Goal: Task Accomplishment & Management: Use online tool/utility

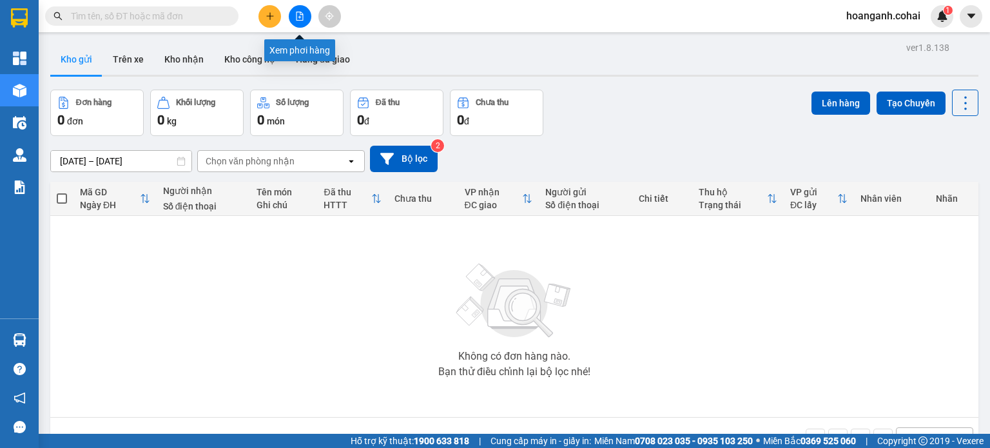
click at [298, 23] on button at bounding box center [300, 16] width 23 height 23
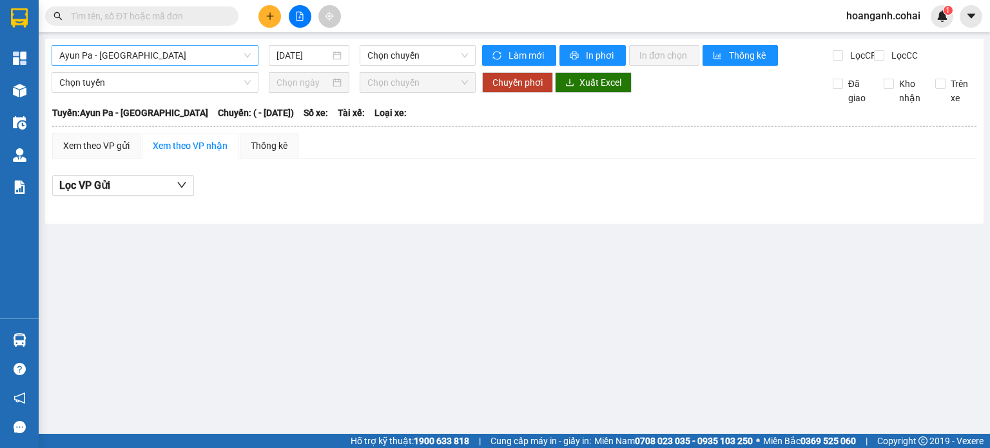
click at [219, 55] on span "Ayun Pa - [GEOGRAPHIC_DATA]" at bounding box center [154, 55] width 191 height 19
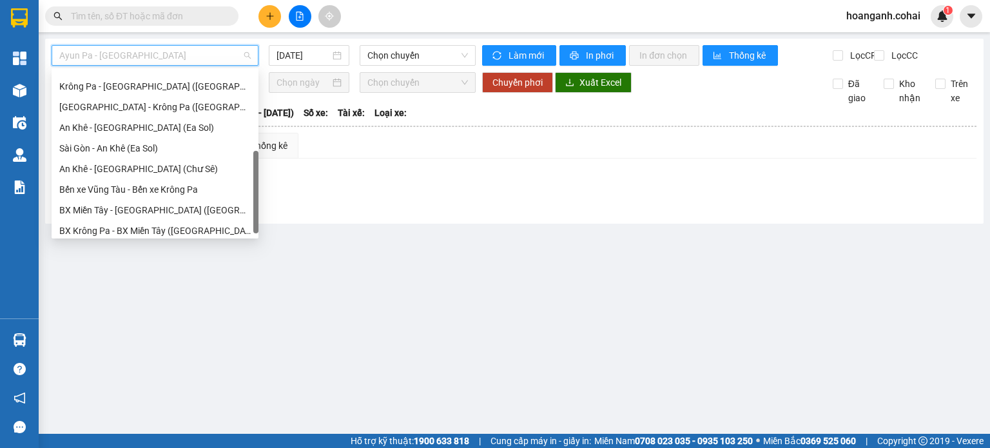
scroll to position [180, 0]
click at [173, 110] on div "[GEOGRAPHIC_DATA] - Krông Pa ([GEOGRAPHIC_DATA])" at bounding box center [154, 107] width 191 height 14
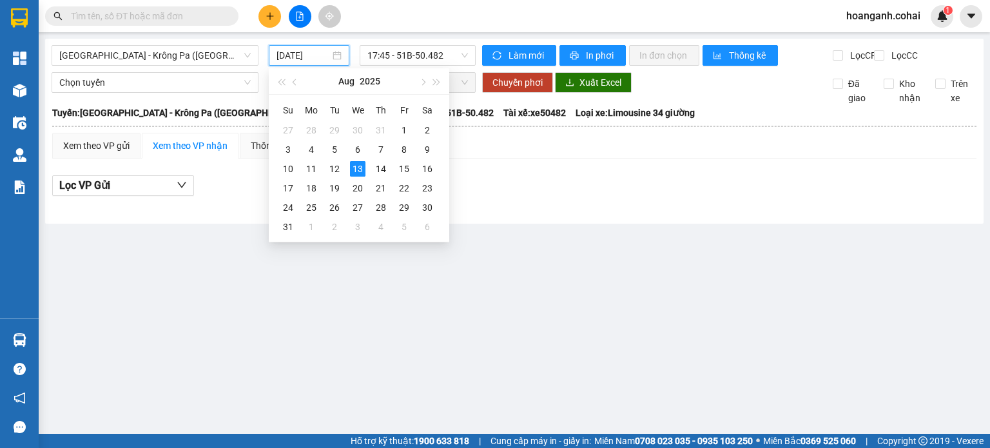
click at [309, 57] on input "[DATE]" at bounding box center [302, 55] width 53 height 14
click at [342, 175] on div "12" at bounding box center [334, 168] width 15 height 15
type input "[DATE]"
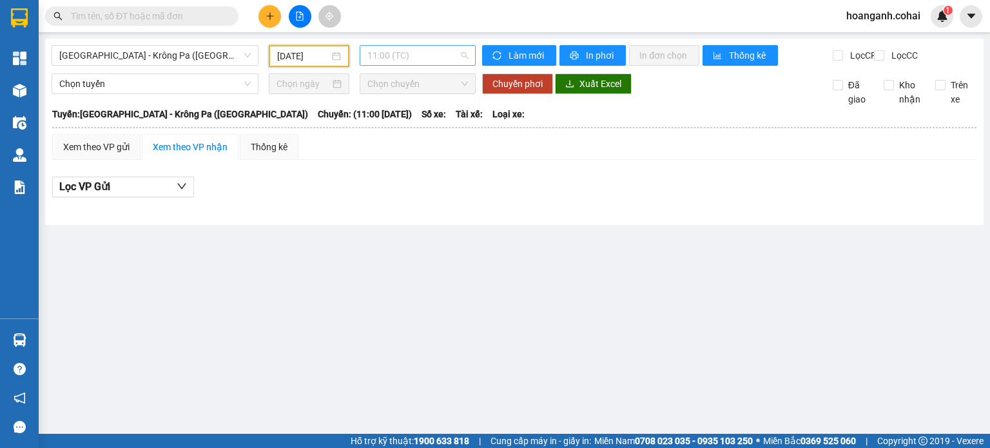
click at [453, 60] on span "11:00 (TC)" at bounding box center [417, 55] width 101 height 19
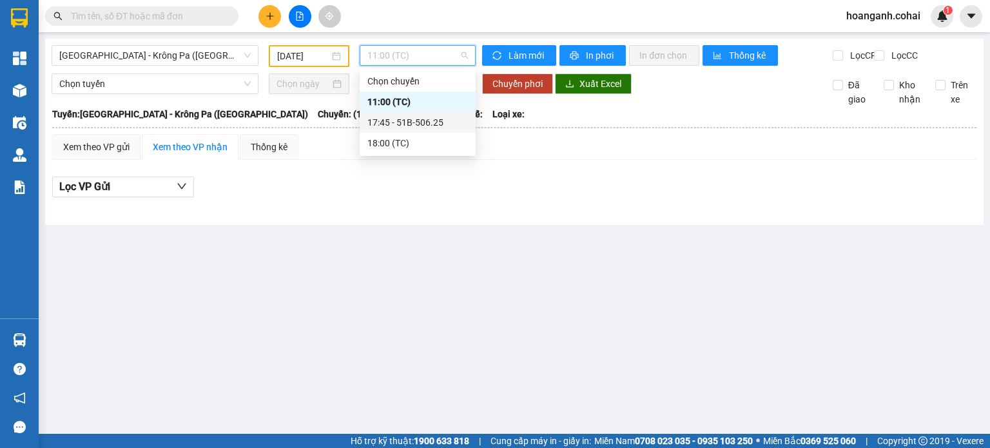
click at [434, 120] on div "17:45 - 51B-506.25" at bounding box center [417, 122] width 101 height 14
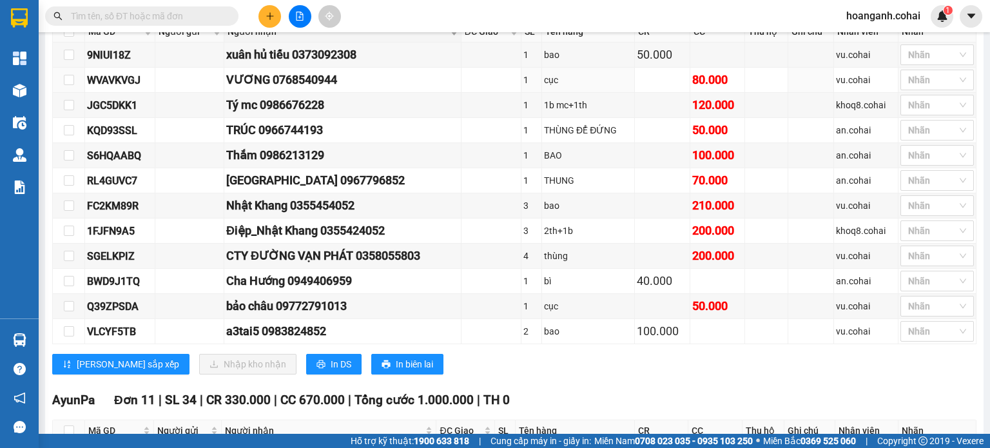
scroll to position [49, 0]
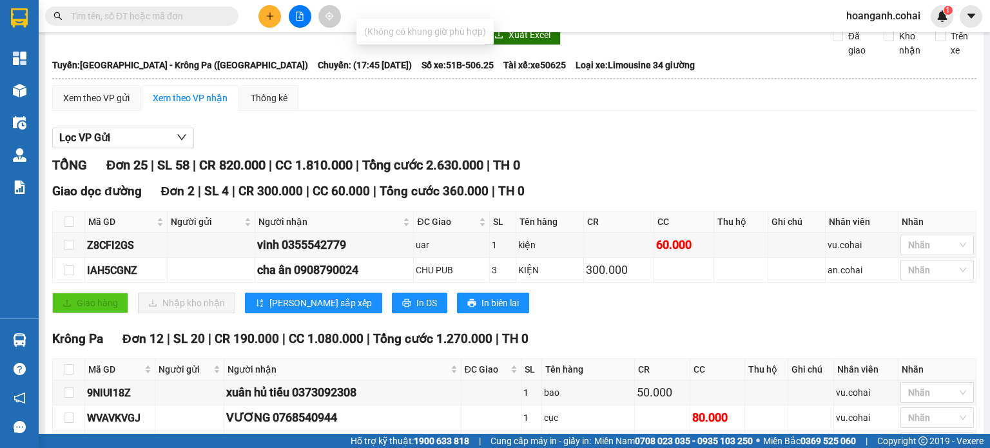
type input "D"
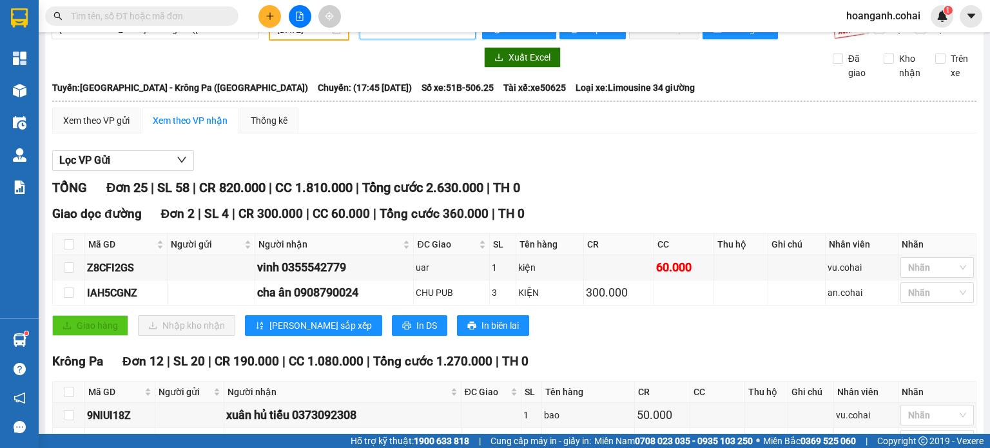
scroll to position [0, 0]
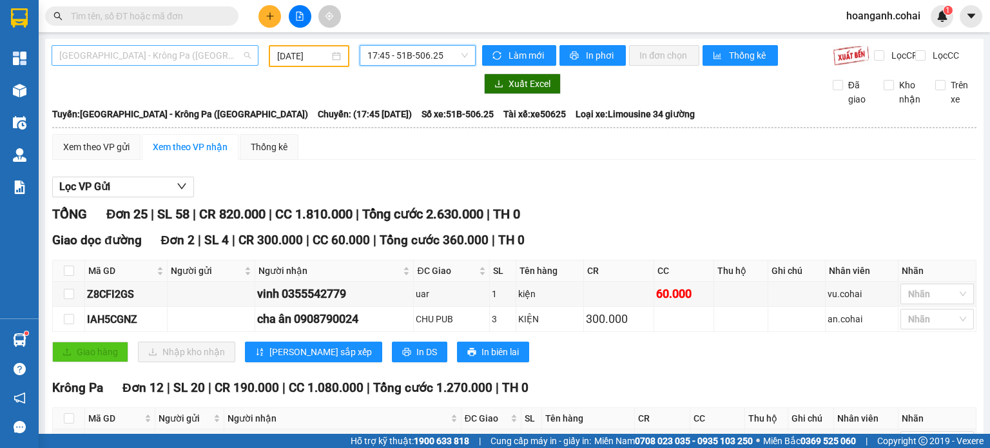
click at [224, 54] on span "[GEOGRAPHIC_DATA] - Krông Pa ([GEOGRAPHIC_DATA])" at bounding box center [154, 55] width 191 height 19
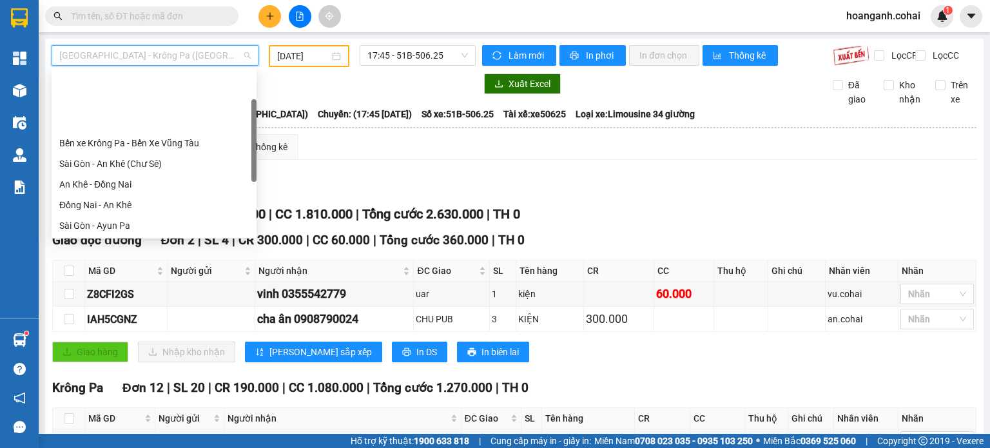
scroll to position [64, 0]
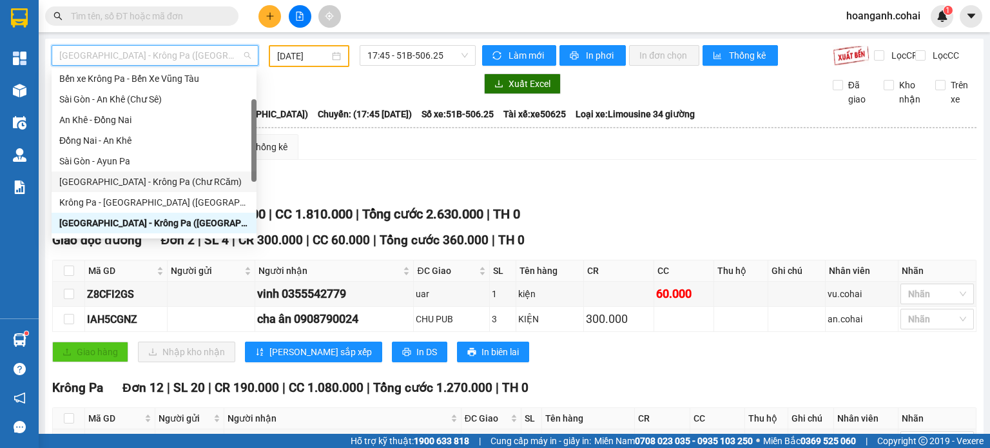
click at [166, 185] on div "[GEOGRAPHIC_DATA] - Krông Pa (Chư RCăm)" at bounding box center [153, 182] width 189 height 14
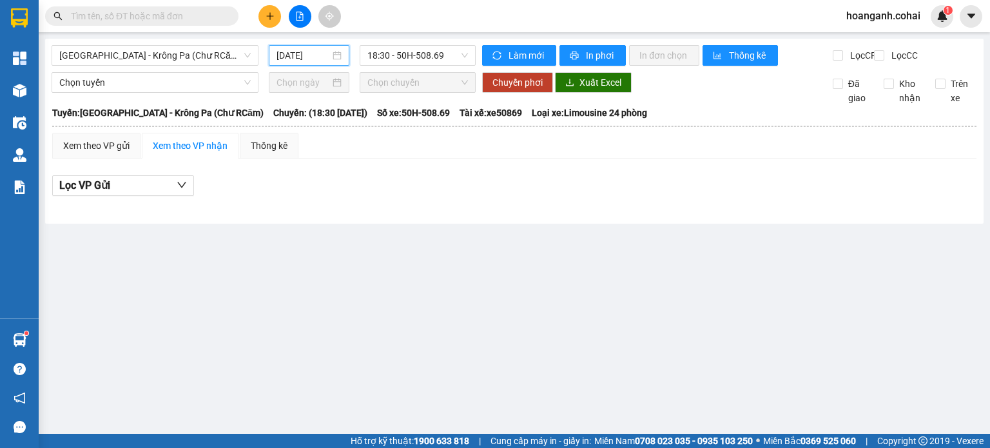
click at [305, 62] on input "[DATE]" at bounding box center [302, 55] width 53 height 14
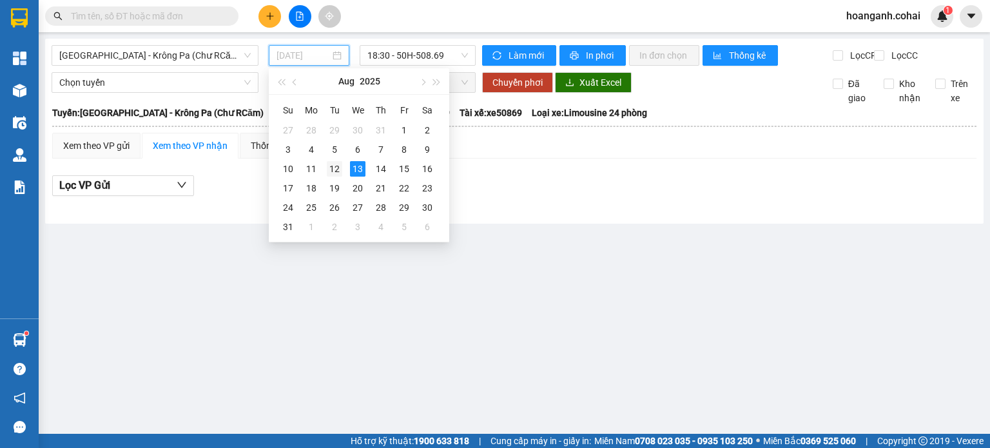
click at [337, 175] on div "12" at bounding box center [334, 168] width 15 height 15
type input "[DATE]"
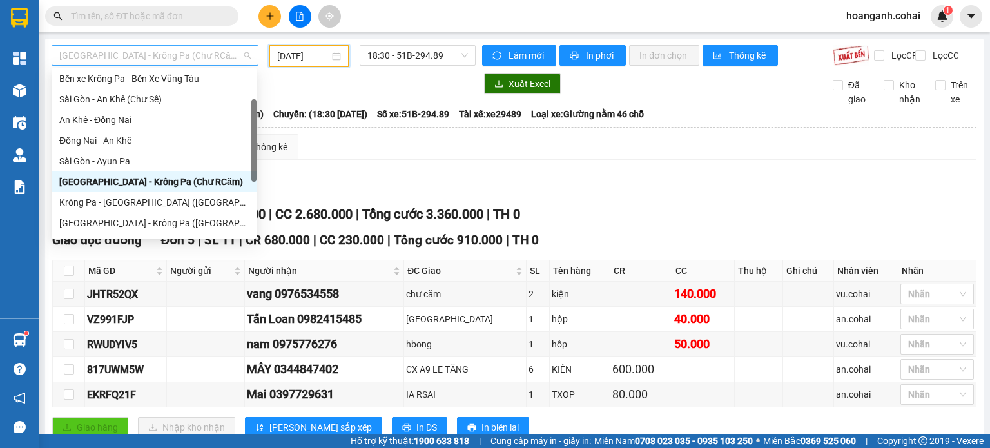
click at [223, 53] on span "[GEOGRAPHIC_DATA] - Krông Pa (Chư RCăm)" at bounding box center [154, 55] width 191 height 19
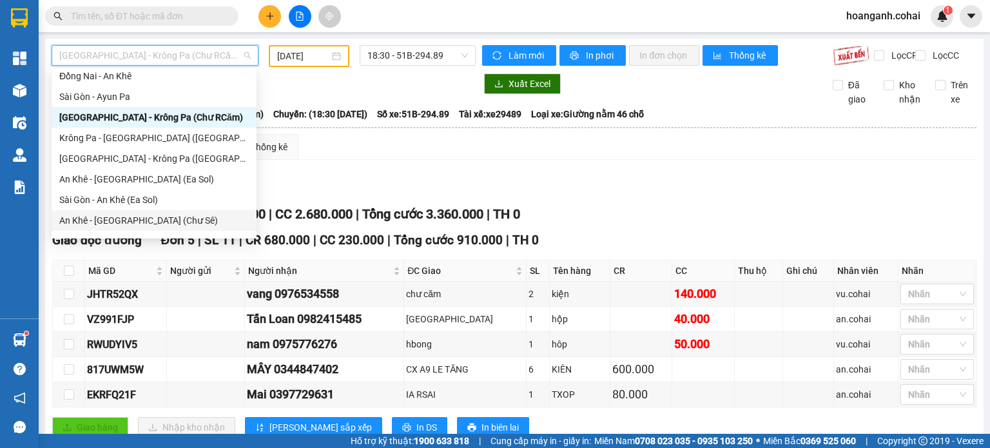
scroll to position [186, 0]
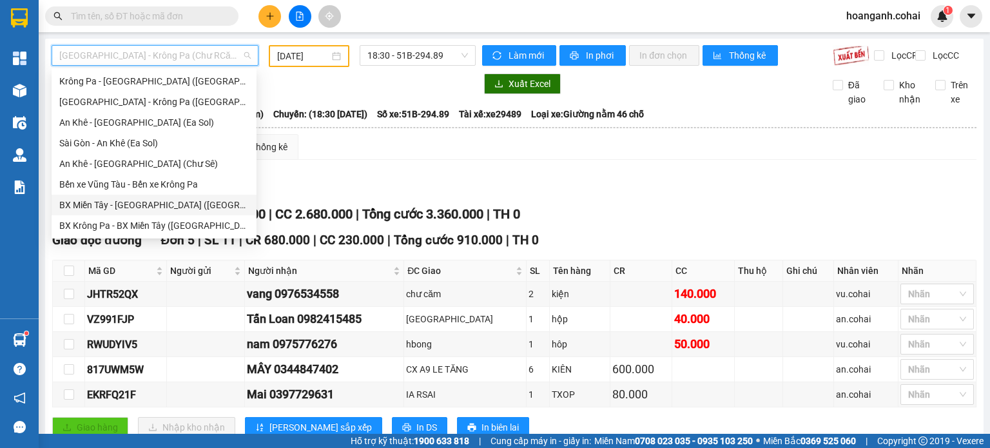
click at [150, 201] on div "BX Miền Tây - [GEOGRAPHIC_DATA] ([GEOGRAPHIC_DATA] - [GEOGRAPHIC_DATA])" at bounding box center [153, 205] width 189 height 14
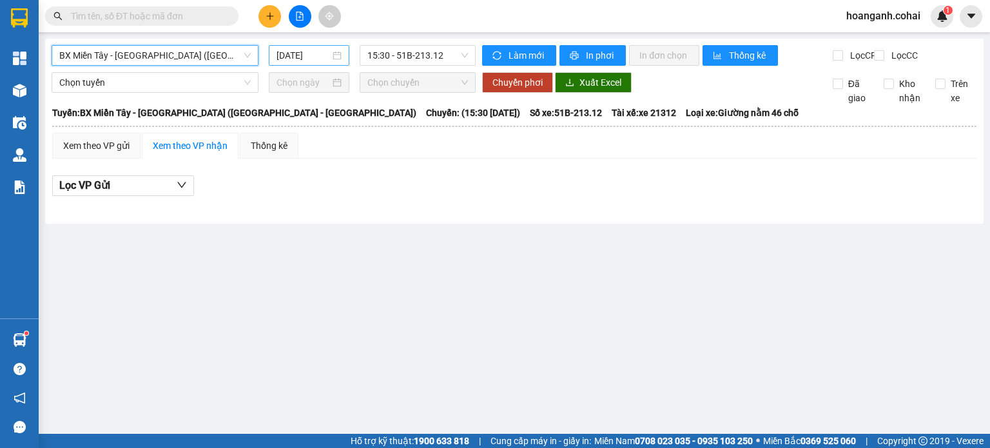
click at [314, 56] on input "[DATE]" at bounding box center [302, 55] width 53 height 14
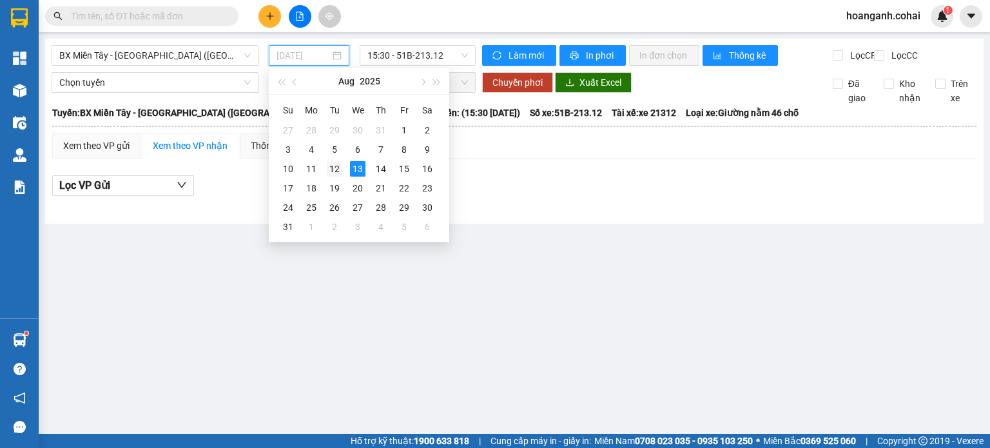
click at [338, 174] on div "12" at bounding box center [334, 168] width 15 height 15
type input "[DATE]"
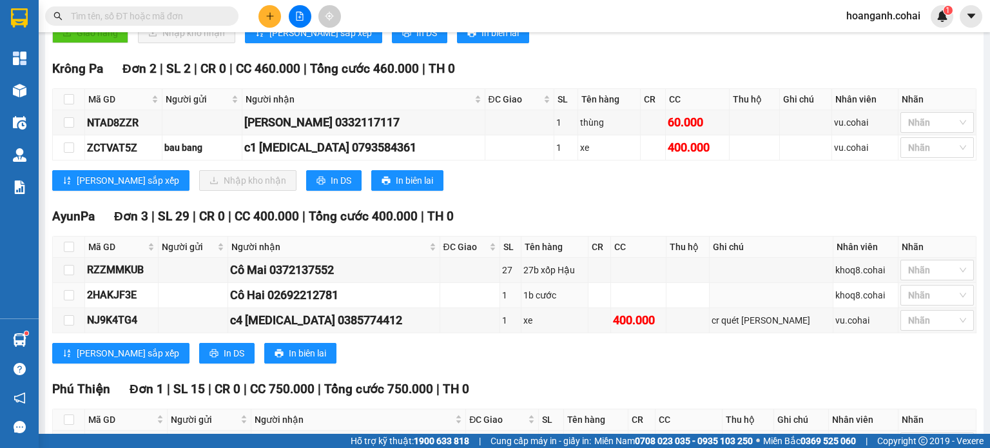
scroll to position [322, 0]
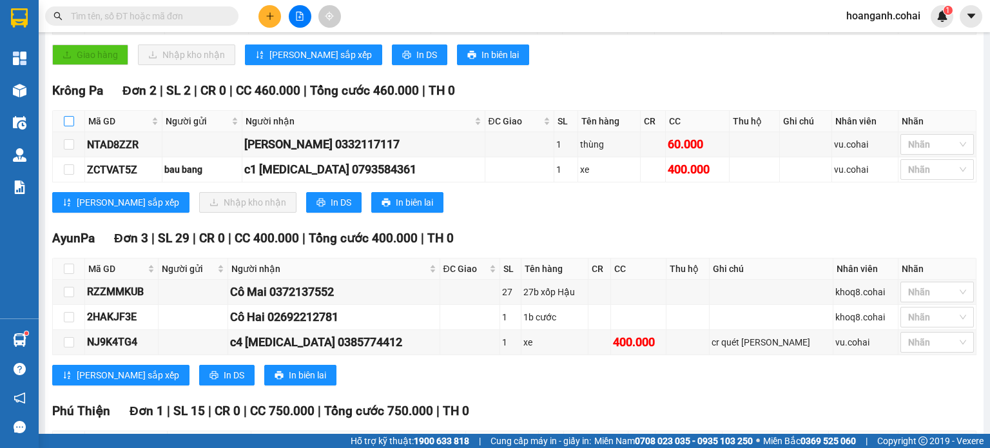
click at [70, 126] on input "checkbox" at bounding box center [69, 121] width 10 height 10
checkbox input "true"
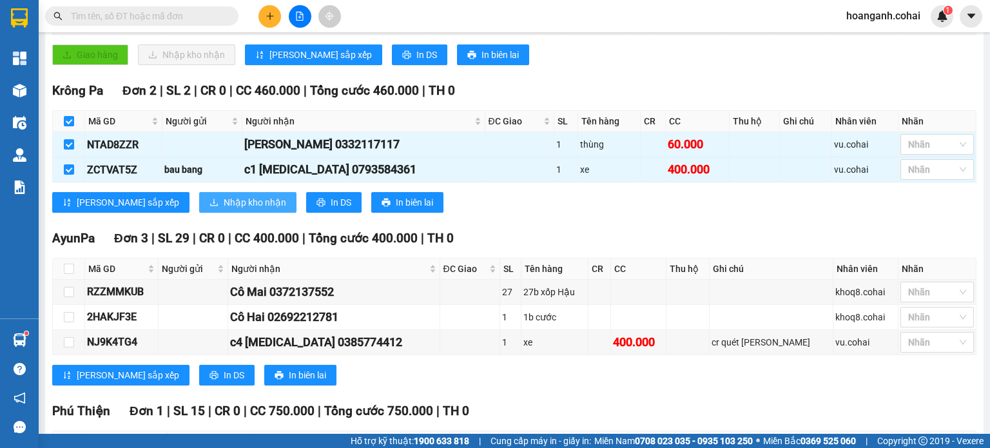
click at [224, 209] on span "Nhập kho nhận" at bounding box center [255, 202] width 63 height 14
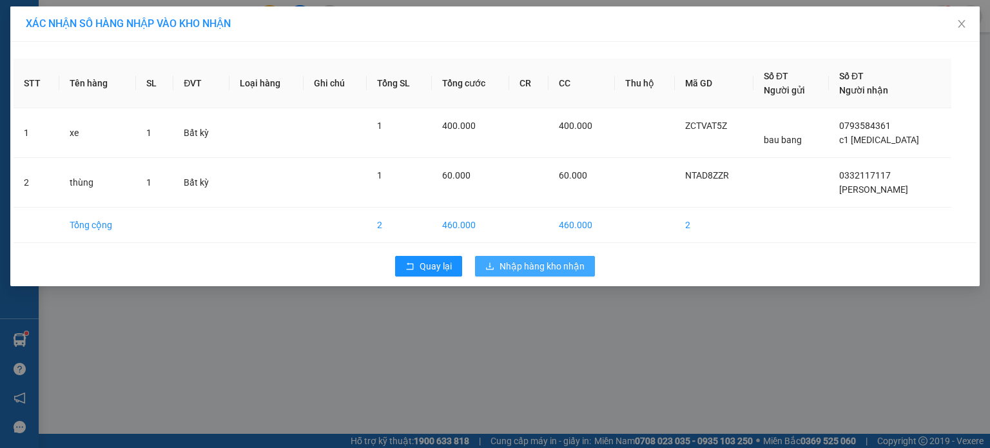
click at [541, 265] on span "Nhập hàng kho nhận" at bounding box center [541, 266] width 85 height 14
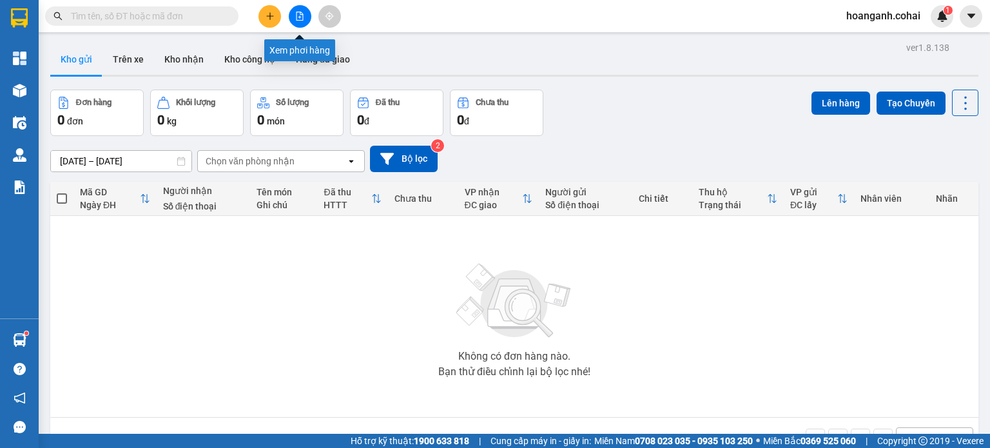
click at [289, 31] on div "Xem phơi hàng" at bounding box center [299, 45] width 71 height 31
click at [305, 15] on button at bounding box center [300, 16] width 23 height 23
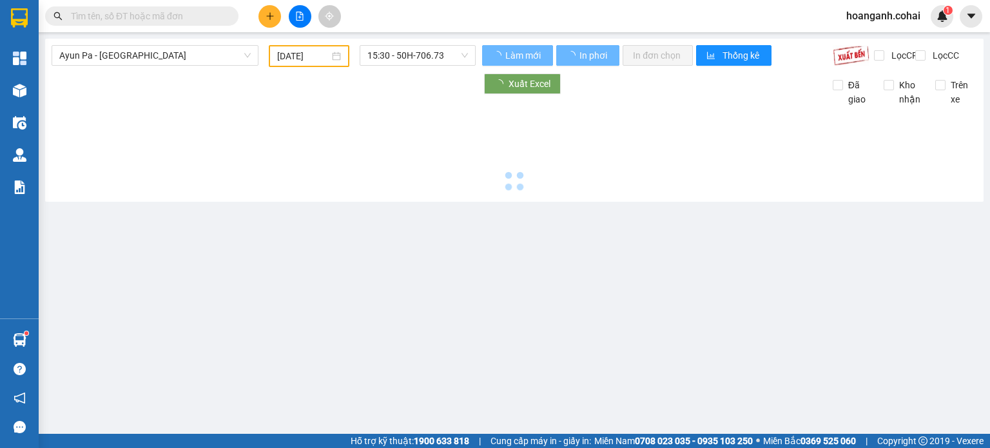
type input "[DATE]"
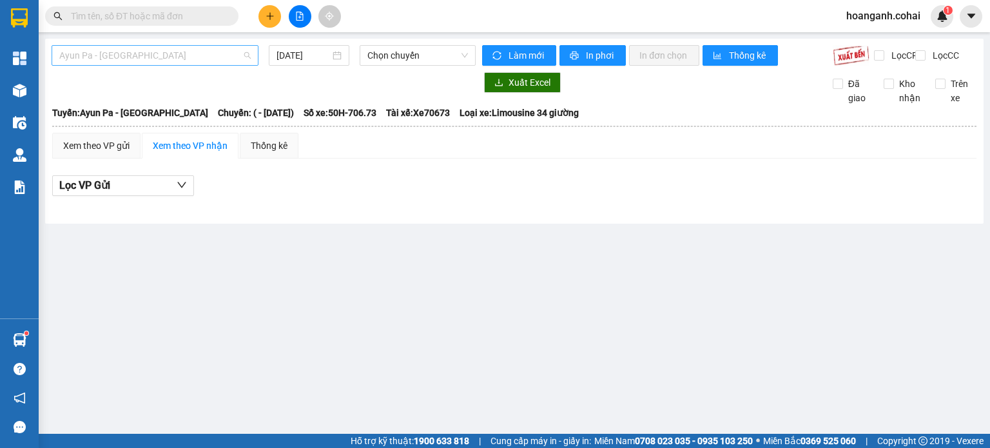
click at [235, 56] on span "Ayun Pa - [GEOGRAPHIC_DATA]" at bounding box center [154, 55] width 191 height 19
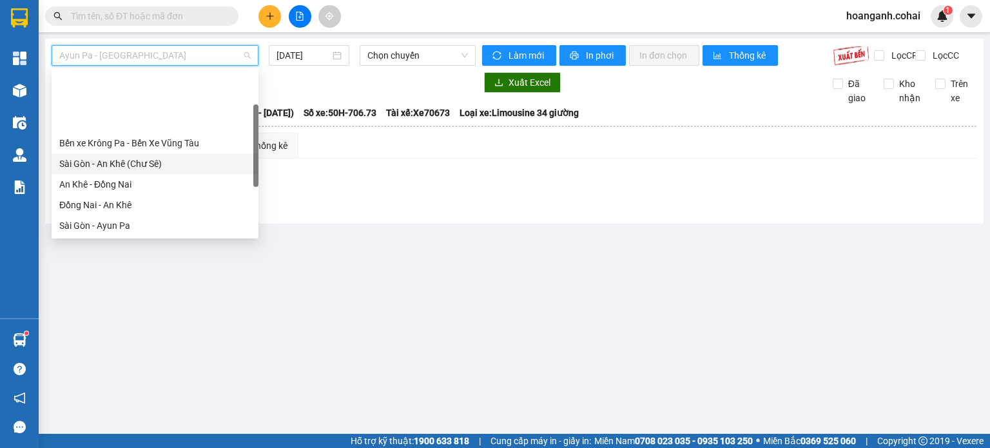
scroll to position [129, 0]
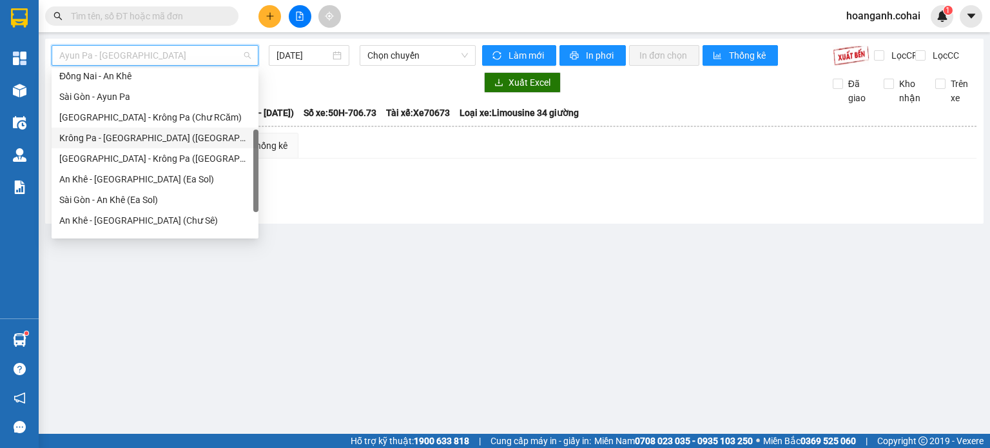
click at [156, 136] on div "Krông Pa - [GEOGRAPHIC_DATA] ([GEOGRAPHIC_DATA])" at bounding box center [154, 138] width 191 height 14
type input "[DATE]"
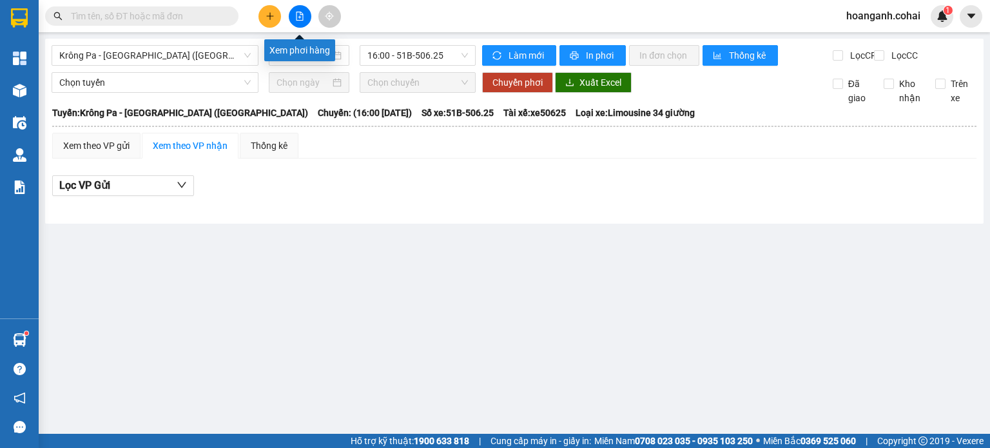
click at [304, 15] on button at bounding box center [300, 16] width 23 height 23
click at [238, 57] on span "Krông Pa - [GEOGRAPHIC_DATA] ([GEOGRAPHIC_DATA])" at bounding box center [154, 55] width 191 height 19
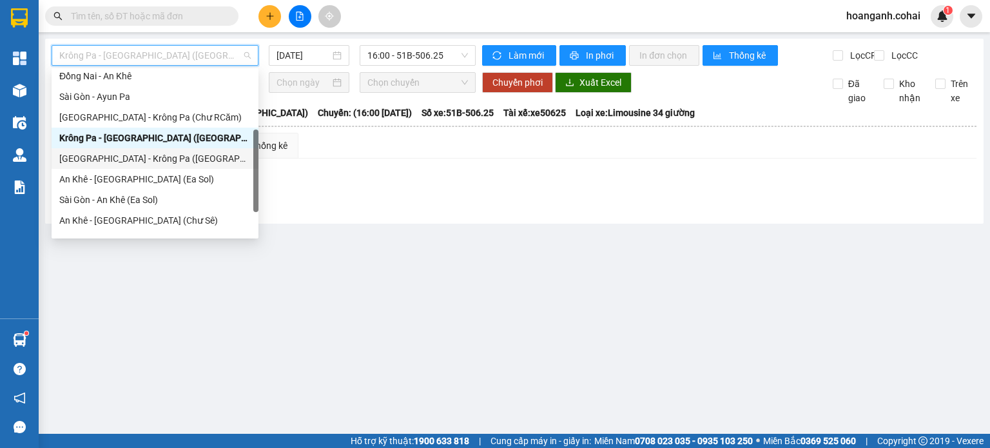
click at [174, 159] on div "[GEOGRAPHIC_DATA] - Krông Pa ([GEOGRAPHIC_DATA])" at bounding box center [154, 158] width 191 height 14
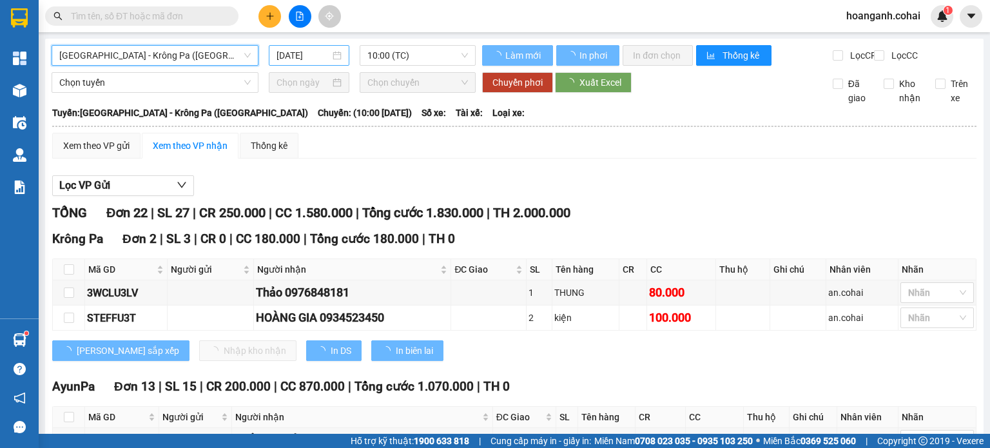
click at [309, 55] on input "[DATE]" at bounding box center [302, 55] width 53 height 14
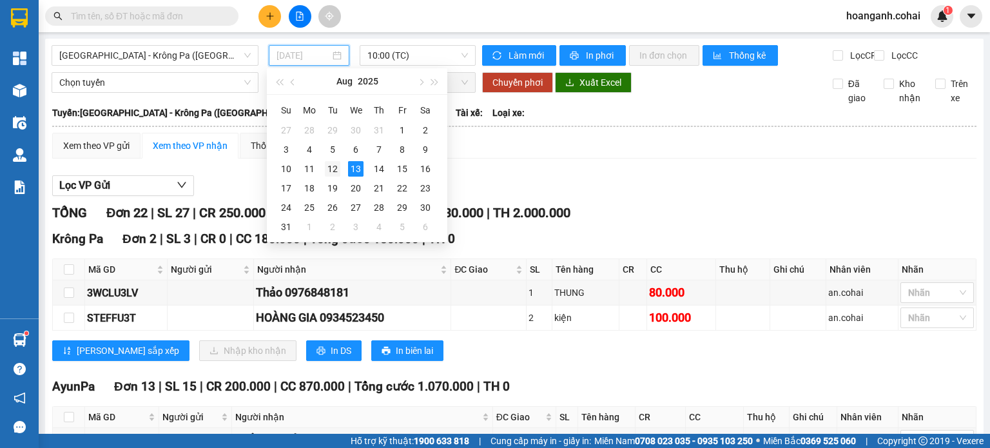
click at [330, 168] on div "12" at bounding box center [332, 168] width 15 height 15
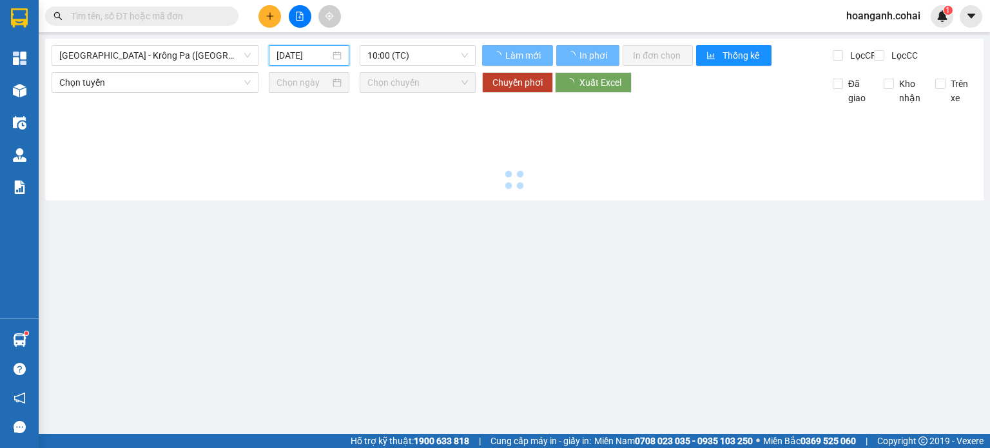
type input "[DATE]"
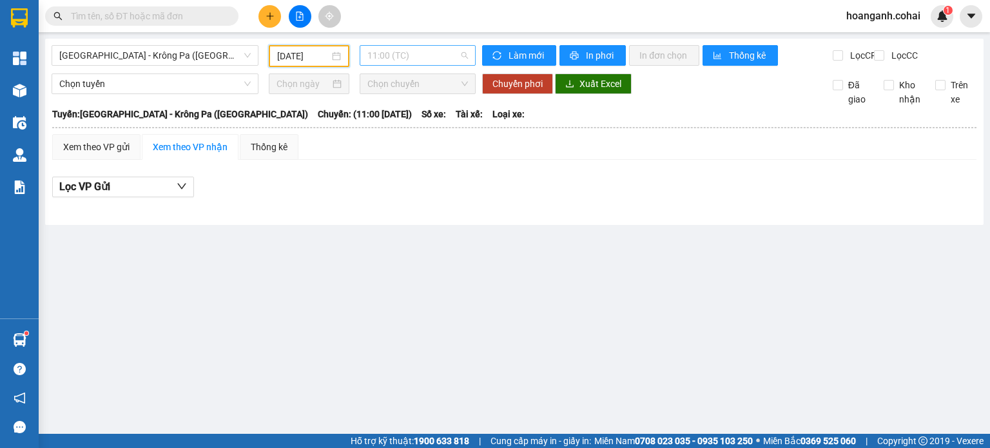
click at [436, 59] on span "11:00 (TC)" at bounding box center [417, 55] width 101 height 19
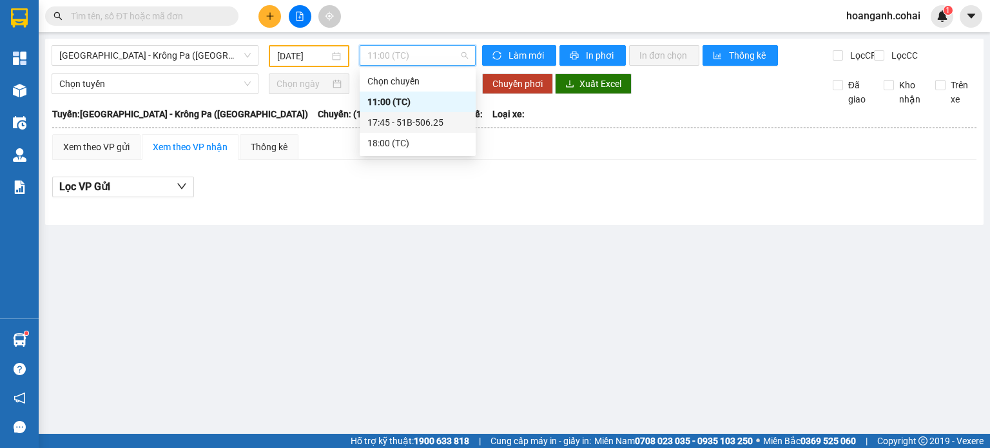
click at [452, 116] on div "17:45 - 51B-506.25" at bounding box center [417, 122] width 101 height 14
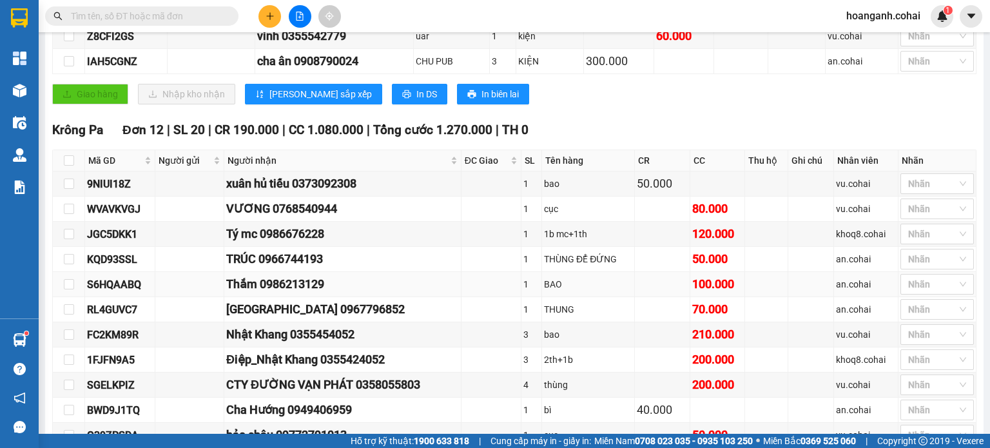
scroll to position [322, 0]
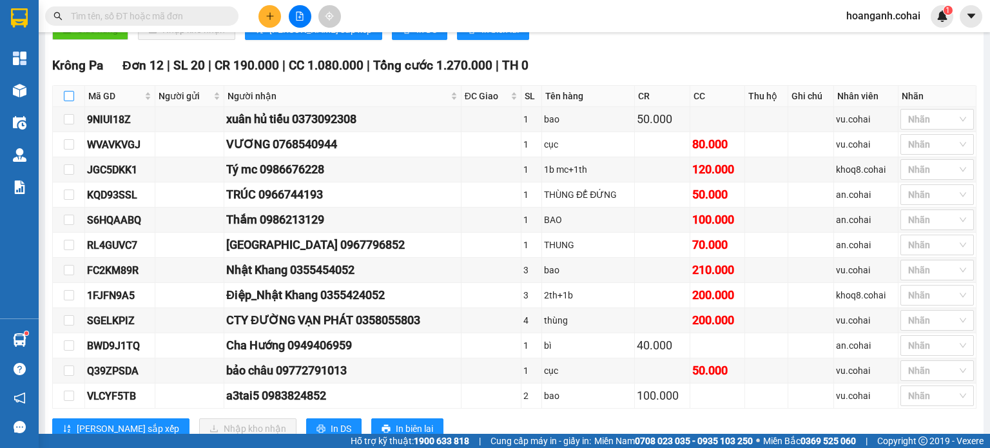
click at [71, 101] on input "checkbox" at bounding box center [69, 96] width 10 height 10
checkbox input "true"
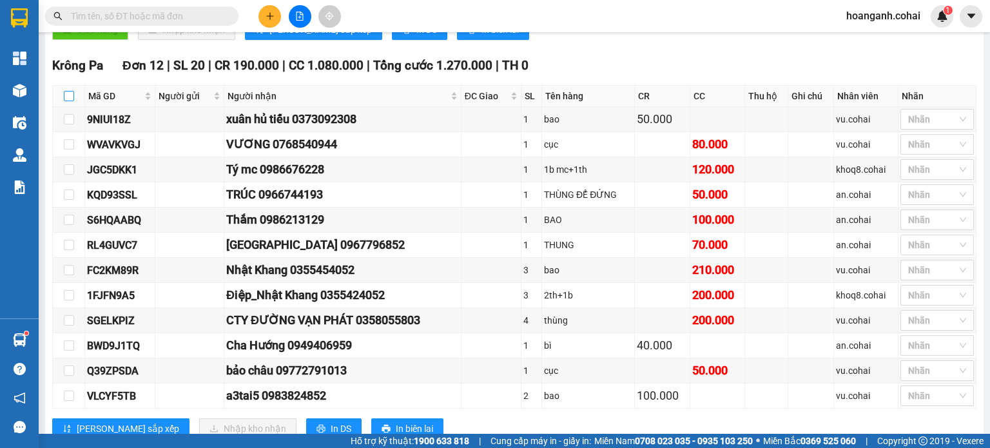
checkbox input "true"
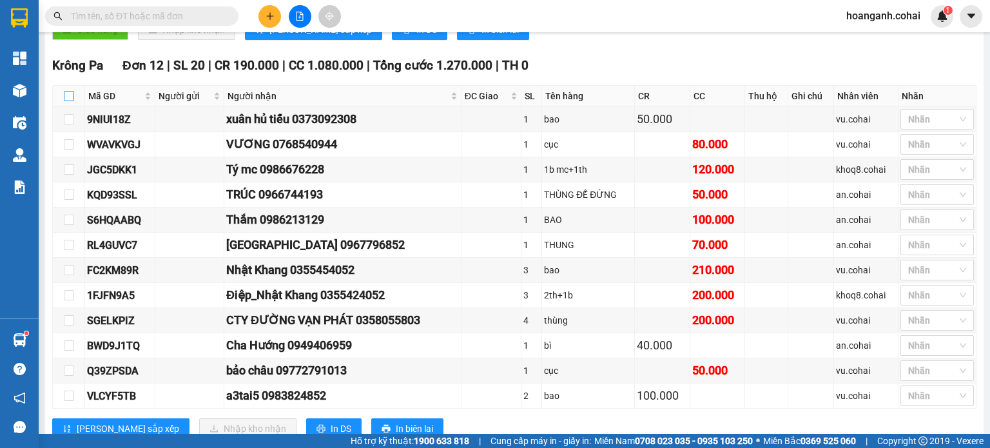
checkbox input "true"
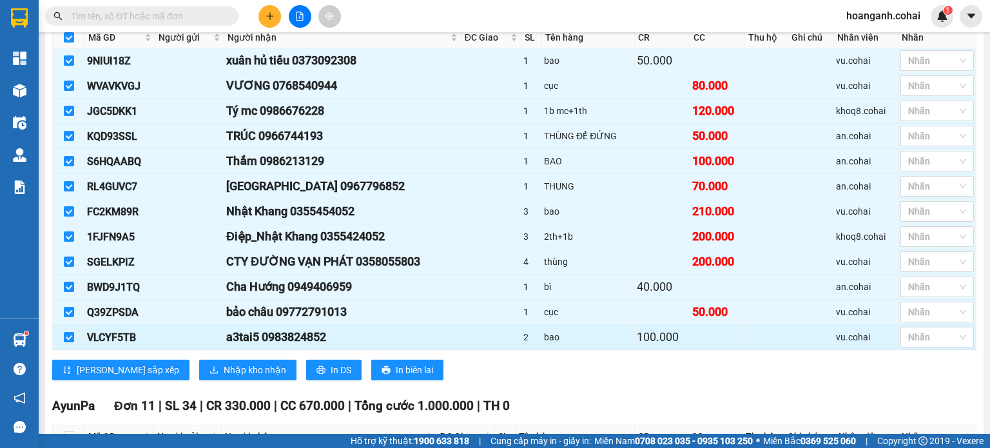
scroll to position [451, 0]
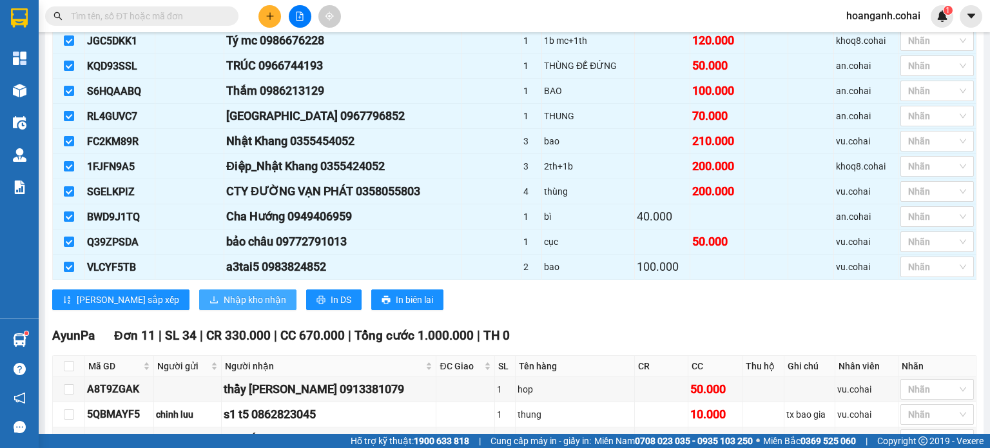
click at [224, 304] on span "Nhập kho nhận" at bounding box center [255, 300] width 63 height 14
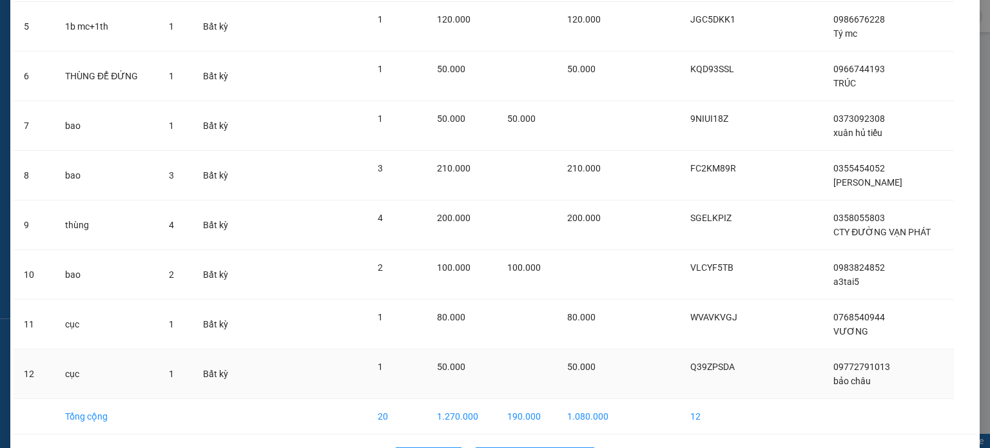
scroll to position [348, 0]
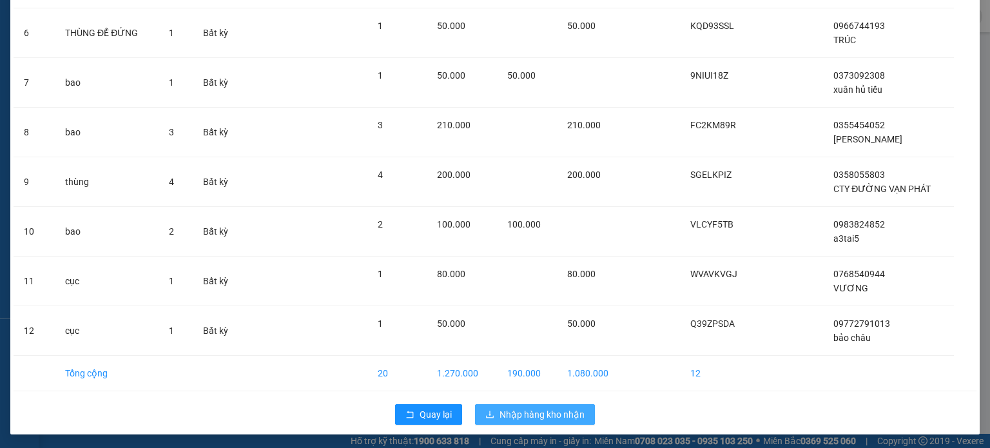
click at [528, 407] on span "Nhập hàng kho nhận" at bounding box center [541, 414] width 85 height 14
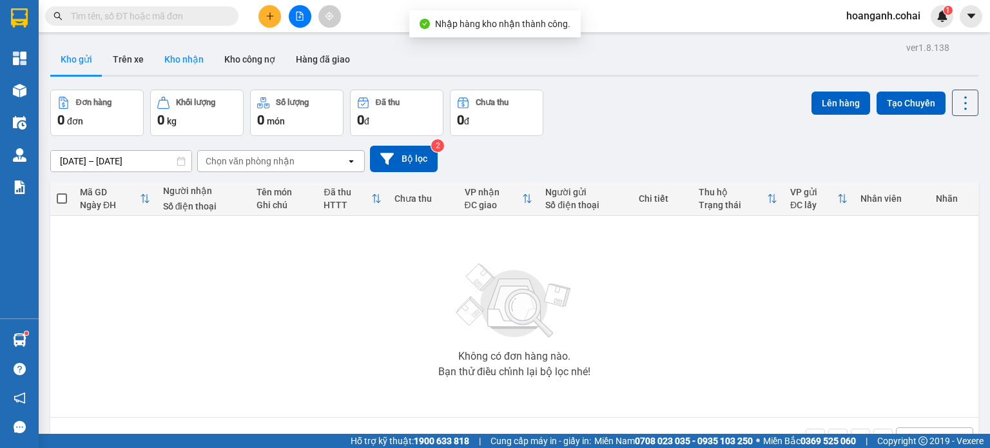
click at [186, 53] on button "Kho nhận" at bounding box center [184, 59] width 60 height 31
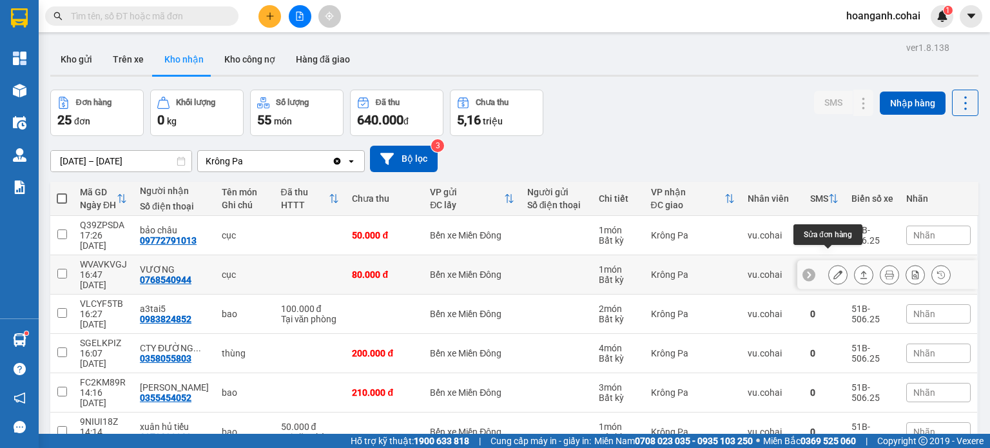
click at [833, 270] on icon at bounding box center [837, 274] width 9 height 9
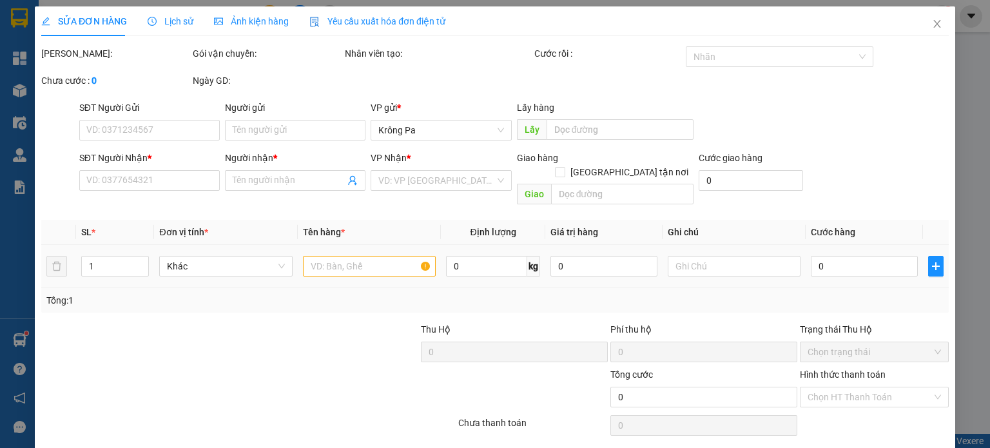
type input "0768540944"
type input "VƯƠNG"
type input "80.000"
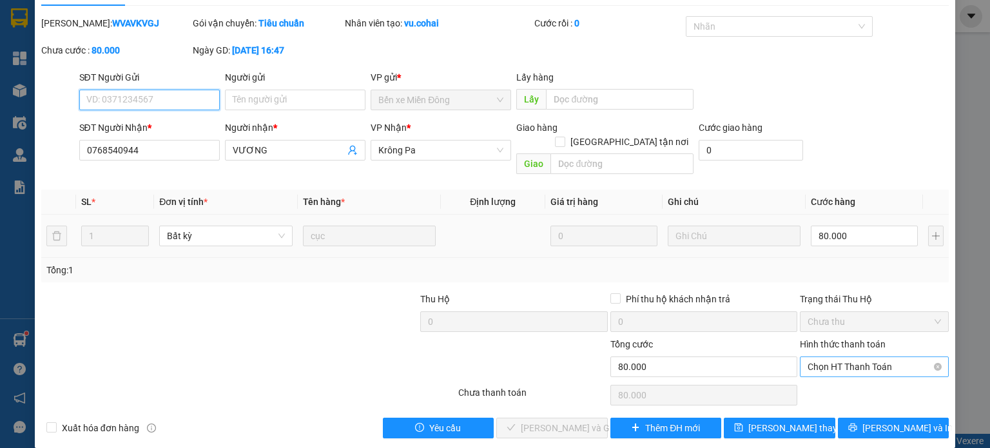
scroll to position [31, 0]
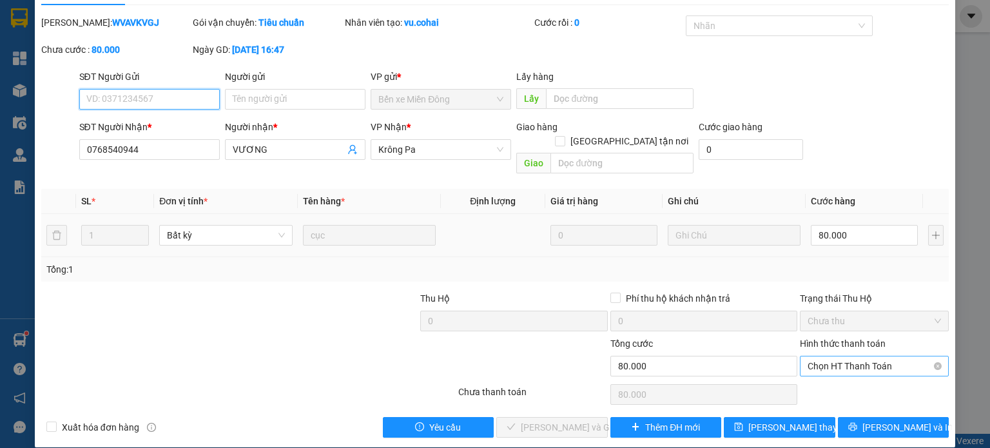
click at [856, 356] on span "Chọn HT Thanh Toán" at bounding box center [874, 365] width 133 height 19
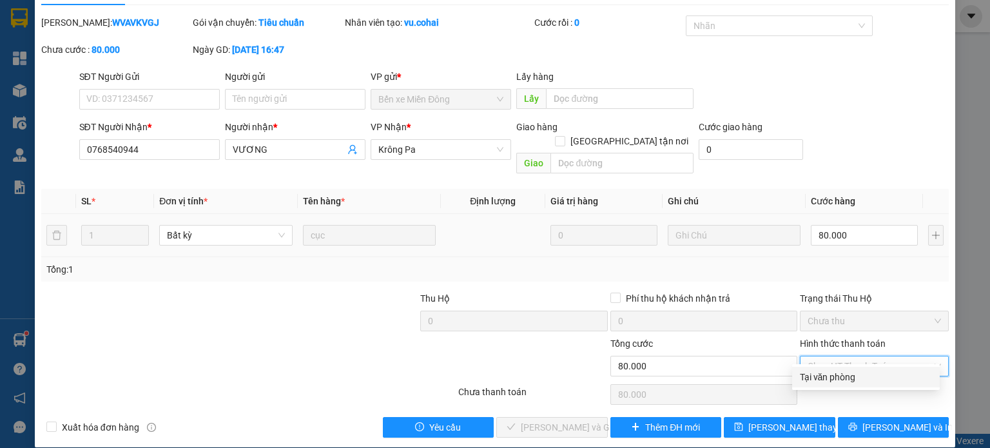
click at [837, 378] on div "Tại văn phòng" at bounding box center [866, 377] width 132 height 14
type input "0"
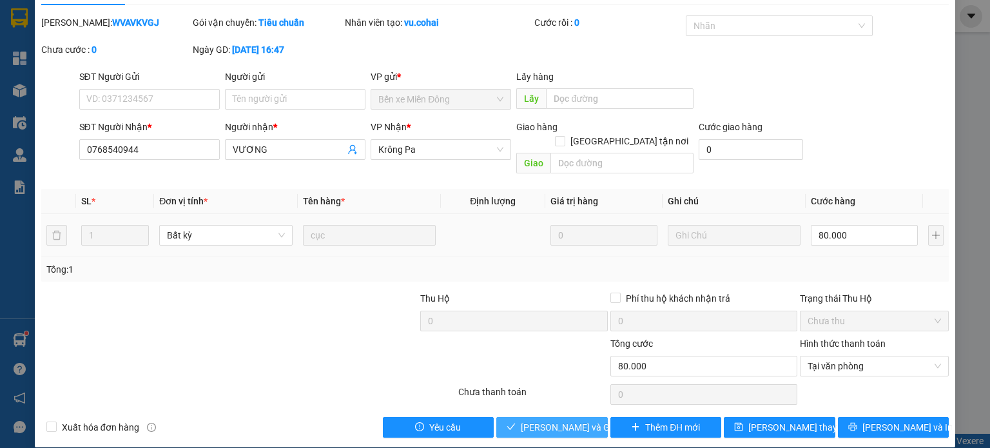
click at [546, 420] on span "[PERSON_NAME] và Giao hàng" at bounding box center [583, 427] width 124 height 14
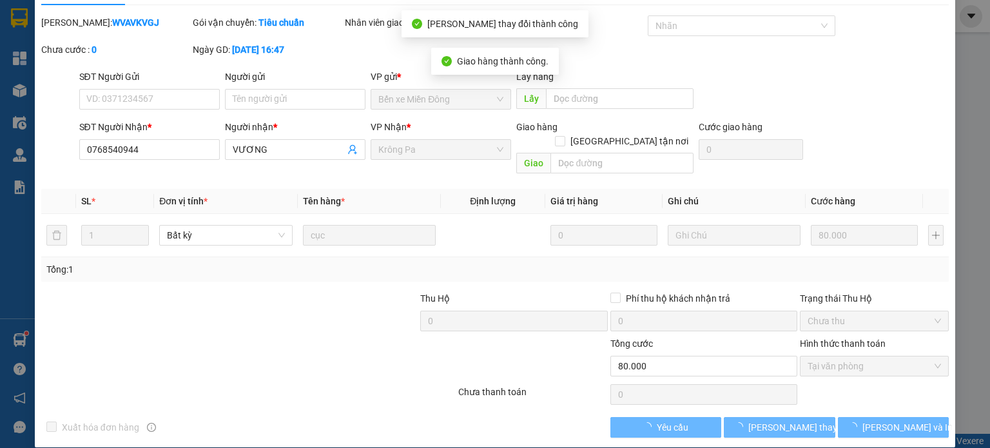
scroll to position [0, 0]
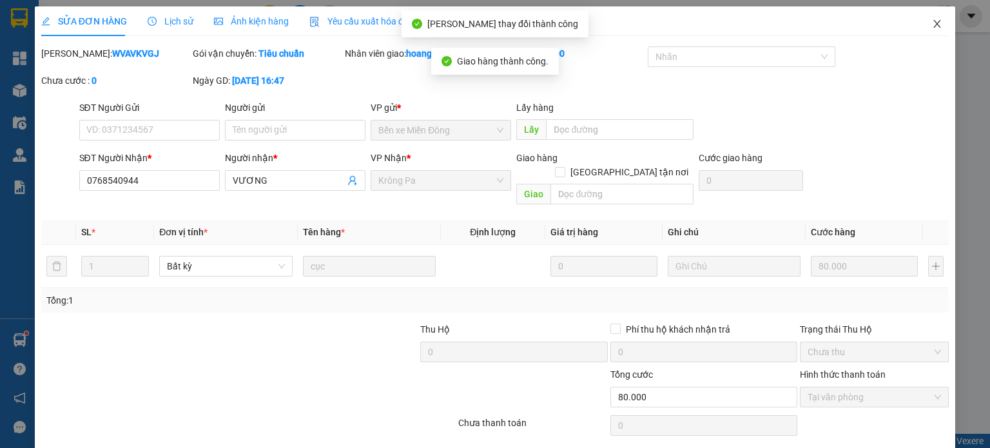
click at [925, 33] on span "Close" at bounding box center [937, 24] width 36 height 36
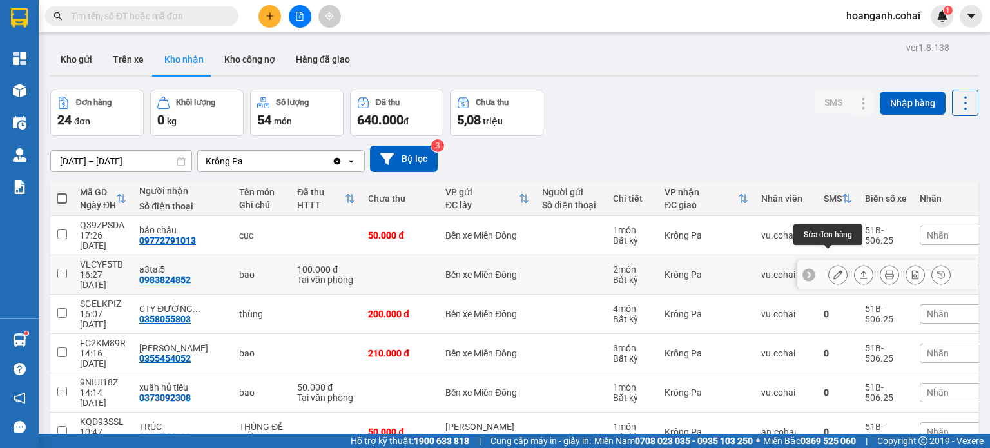
click at [833, 270] on icon at bounding box center [837, 274] width 9 height 9
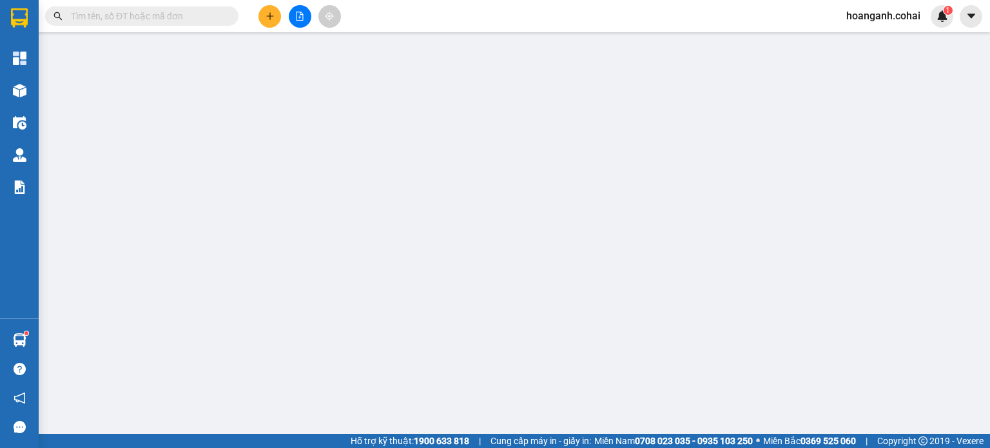
type input "0983824852"
type input "a3tai5"
type input "100.000"
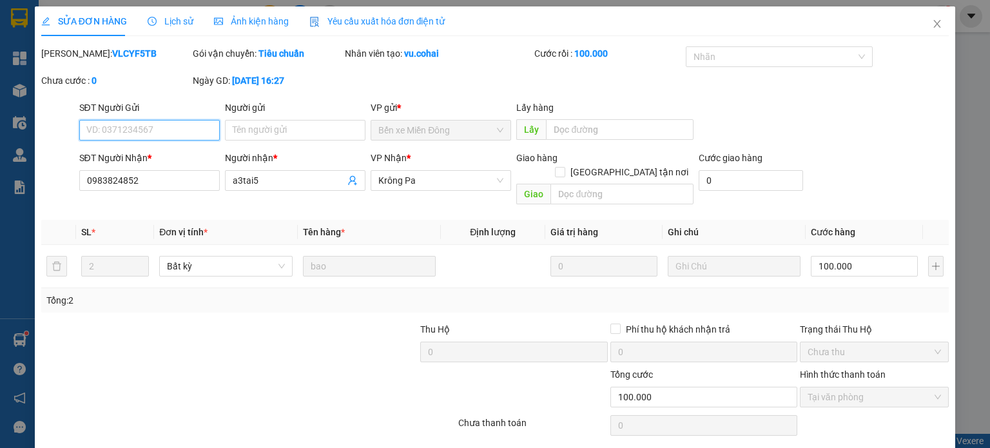
click at [853, 388] on span "Tại văn phòng" at bounding box center [874, 396] width 133 height 19
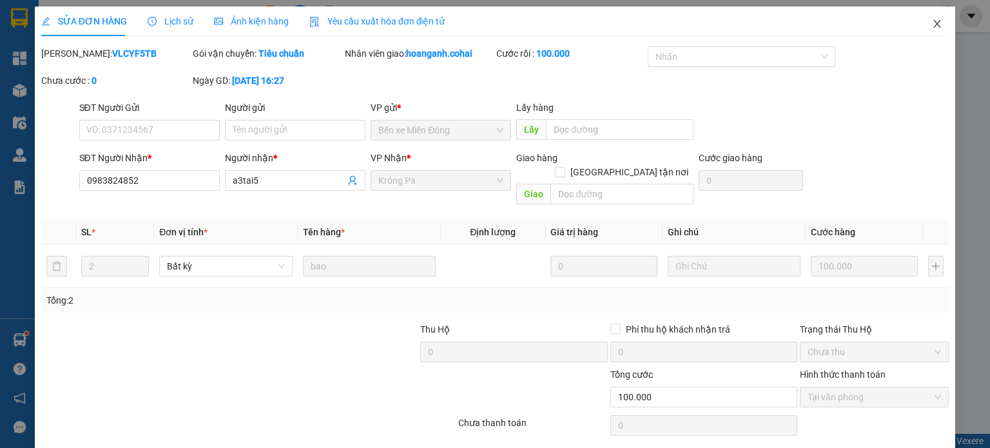
click at [936, 20] on span "Close" at bounding box center [937, 24] width 36 height 36
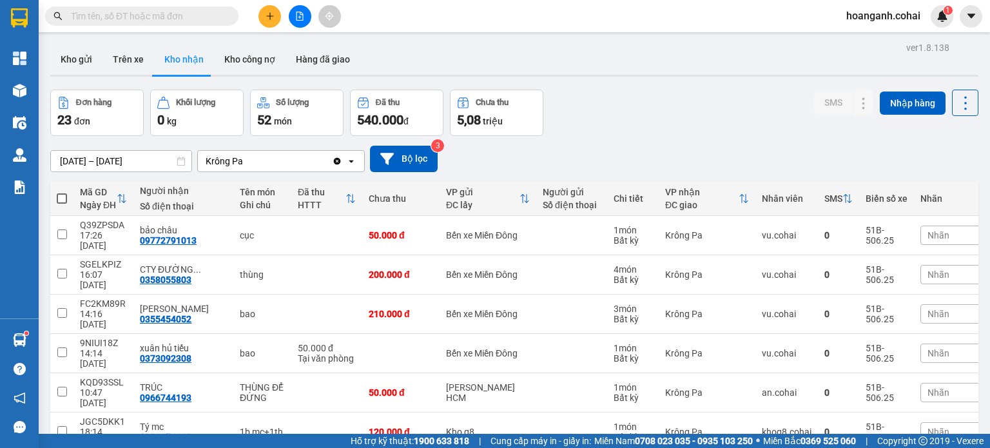
scroll to position [122, 0]
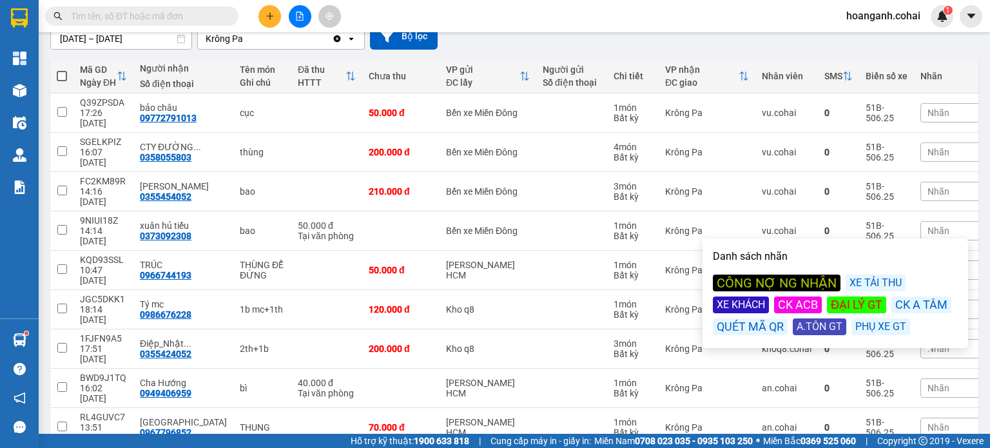
click at [737, 304] on div "XE KHÁCH" at bounding box center [741, 304] width 56 height 17
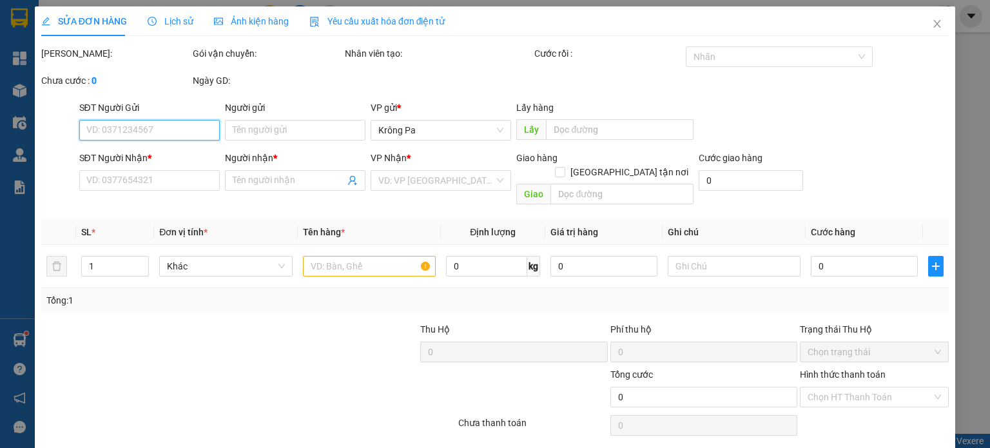
type input "0986213129"
type input "Thắm"
type input "100.000"
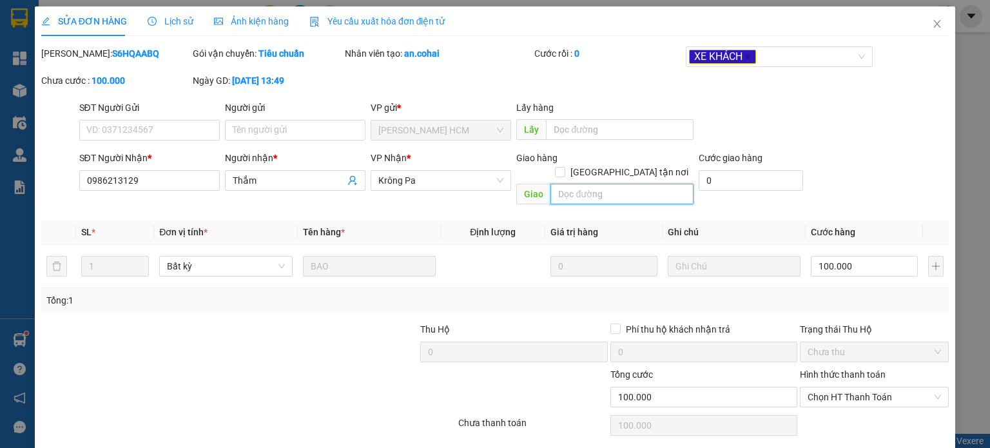
click at [592, 184] on input "text" at bounding box center [621, 194] width 143 height 21
type input "E"
type input "Ẽ"
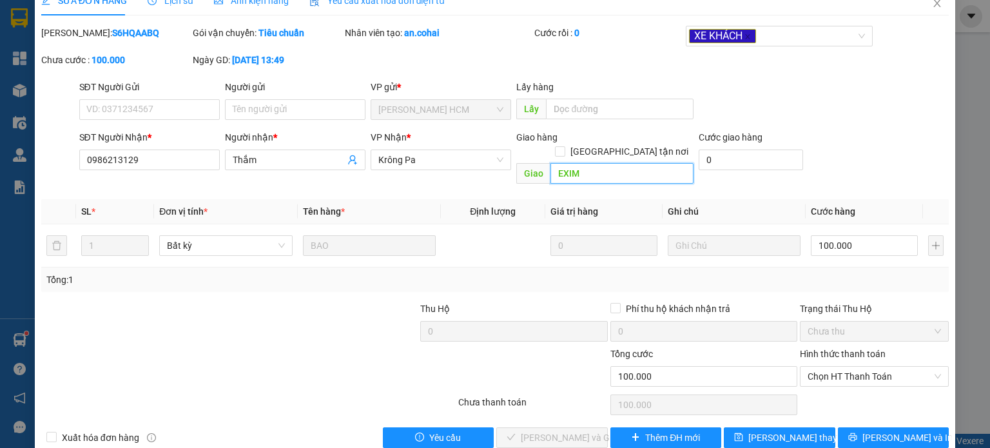
scroll to position [31, 0]
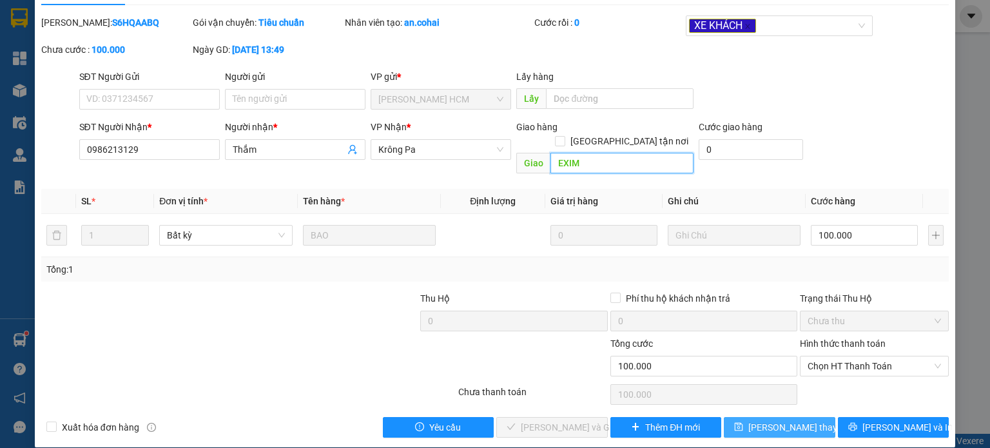
type input "EXIM"
click at [780, 420] on span "[PERSON_NAME] thay đổi" at bounding box center [799, 427] width 103 height 14
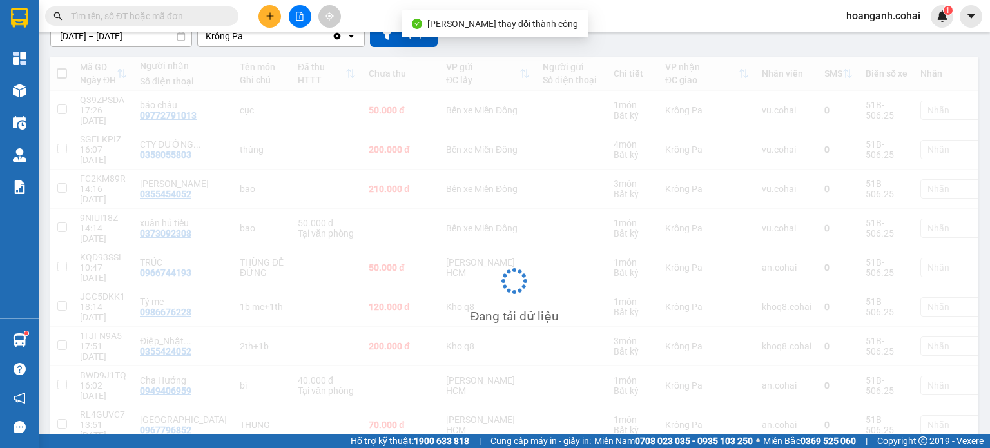
scroll to position [124, 0]
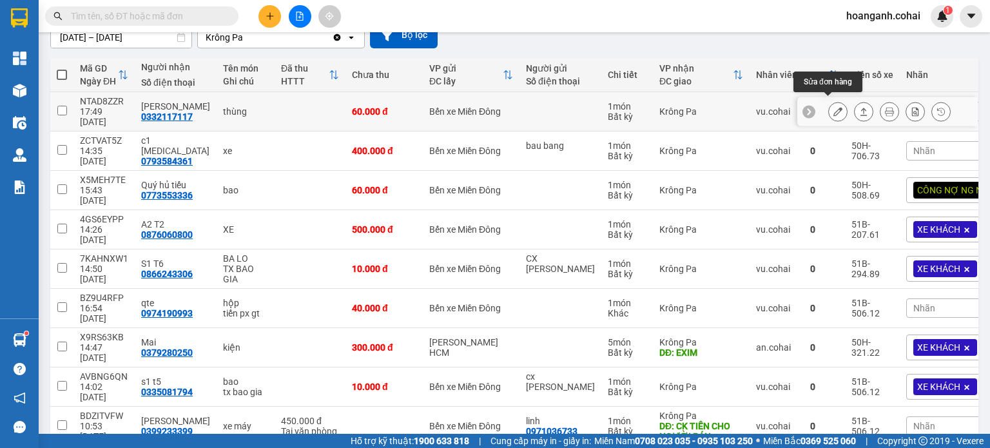
click at [833, 107] on icon at bounding box center [837, 111] width 9 height 9
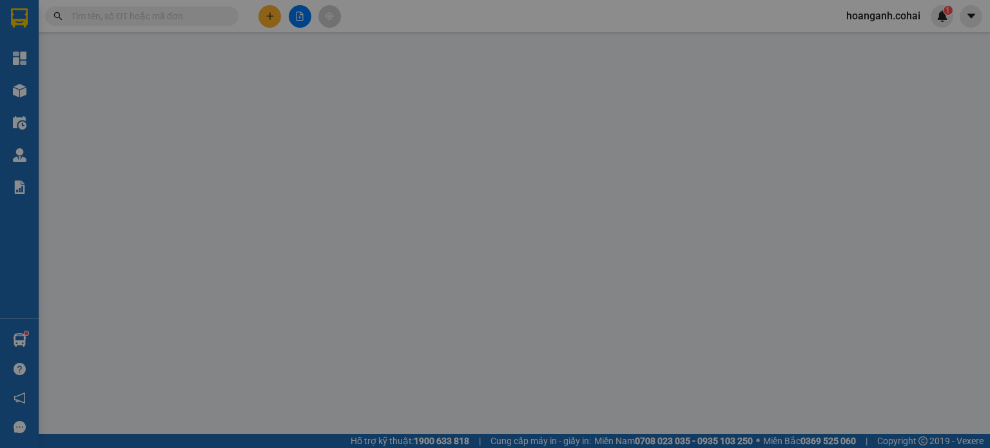
type input "0332117117"
type input "[PERSON_NAME]"
type input "60.000"
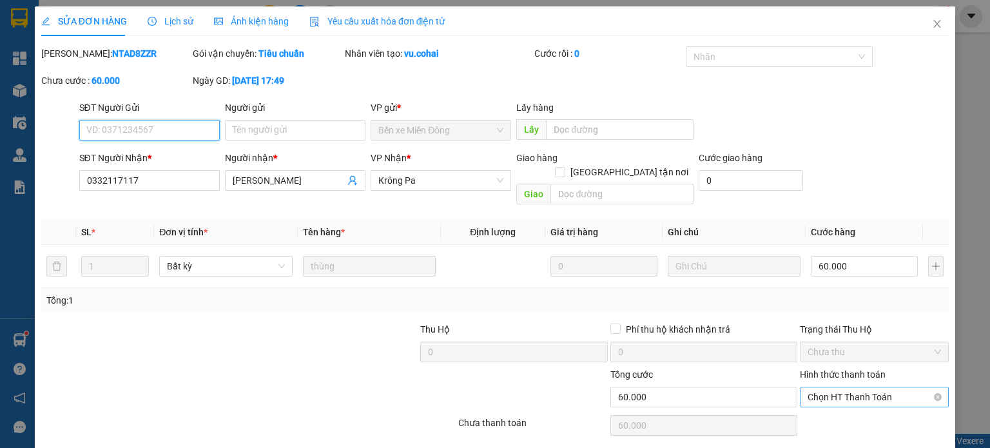
click at [853, 387] on span "Chọn HT Thanh Toán" at bounding box center [874, 396] width 133 height 19
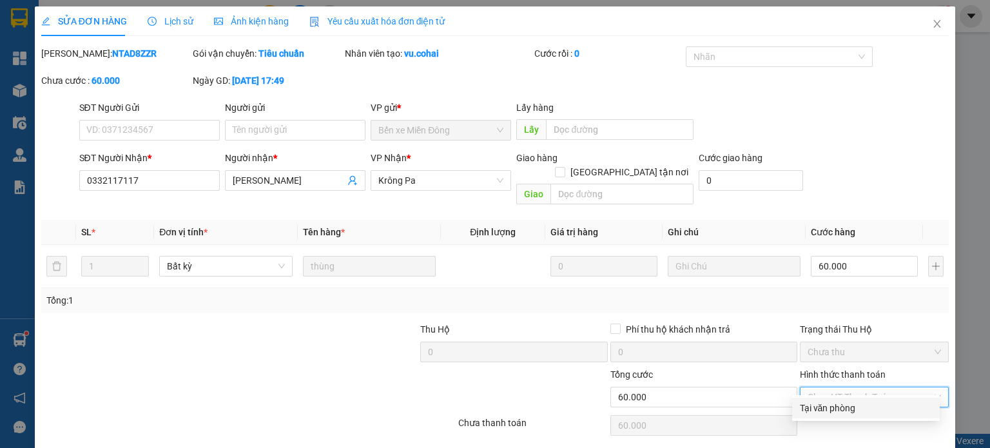
click at [823, 401] on div "Tại văn phòng" at bounding box center [866, 408] width 132 height 14
type input "0"
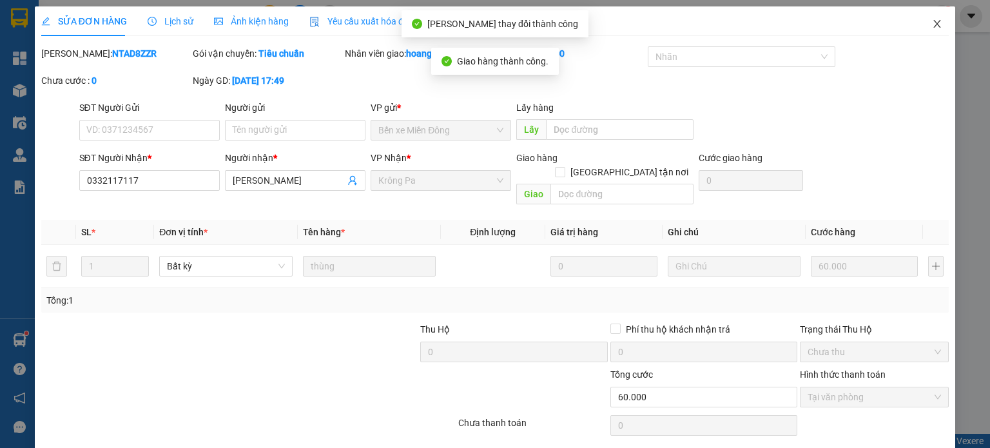
click at [933, 23] on span "Close" at bounding box center [937, 24] width 36 height 36
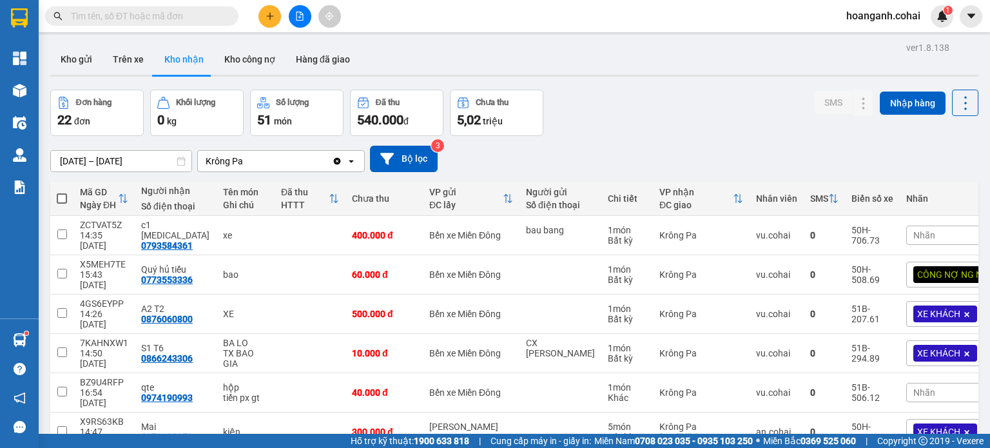
click at [919, 238] on div "Nhãn" at bounding box center [962, 235] width 113 height 19
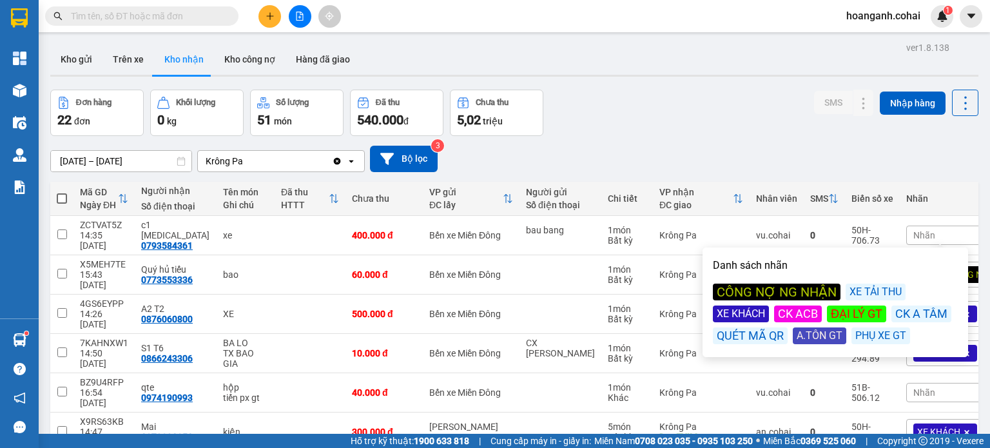
click at [736, 311] on div "XE KHÁCH" at bounding box center [741, 313] width 56 height 17
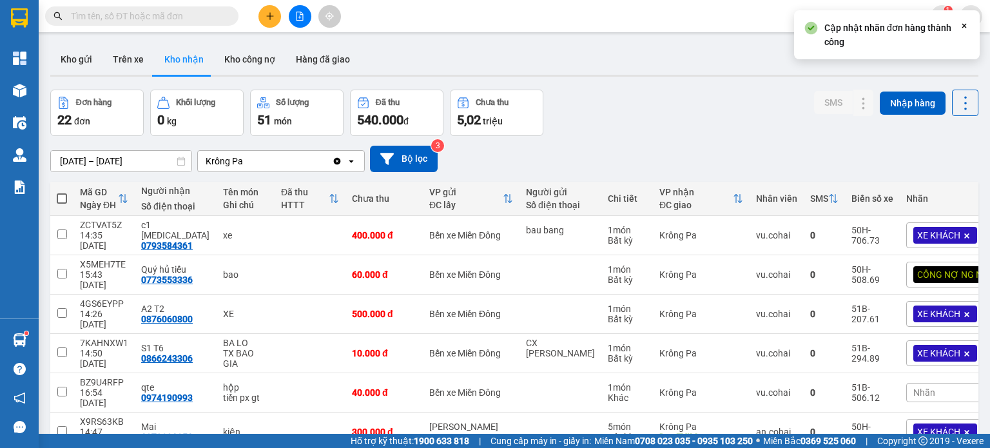
click at [721, 124] on div "Đơn hàng 22 đơn Khối lượng 0 kg Số lượng 51 món Đã thu 540.000 đ Chưa thu 5,02 …" at bounding box center [514, 113] width 928 height 46
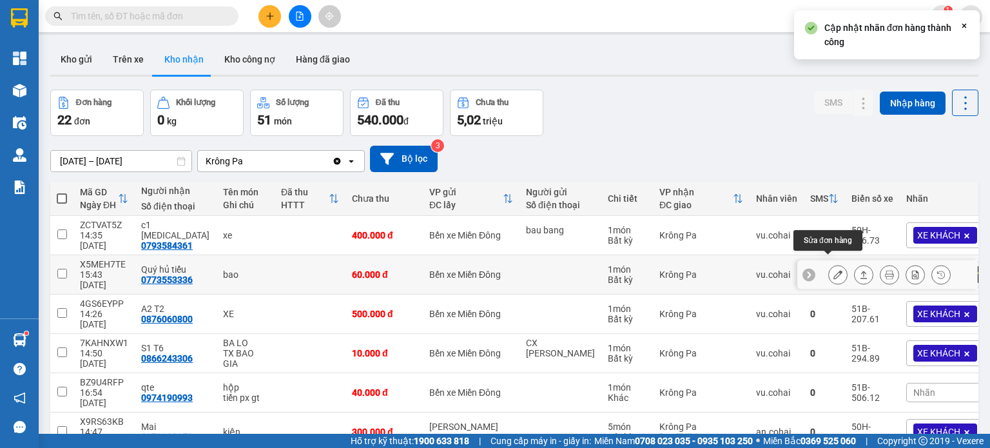
click at [833, 270] on icon at bounding box center [837, 274] width 9 height 9
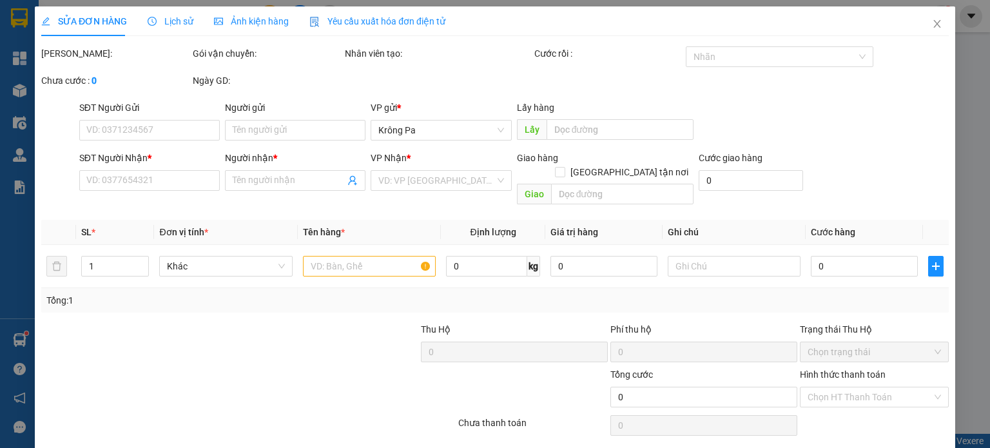
type input "0773553336"
type input "Quý hủ tiếu"
type input "60.000"
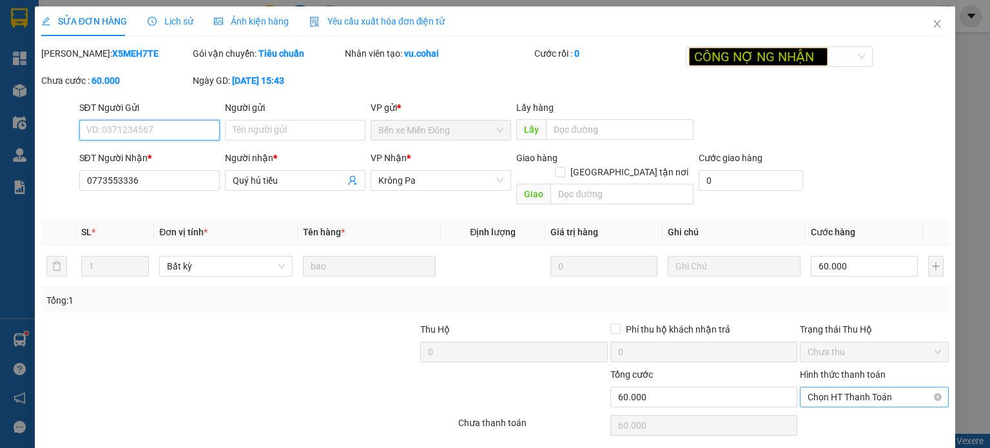
click at [866, 387] on span "Chọn HT Thanh Toán" at bounding box center [874, 396] width 133 height 19
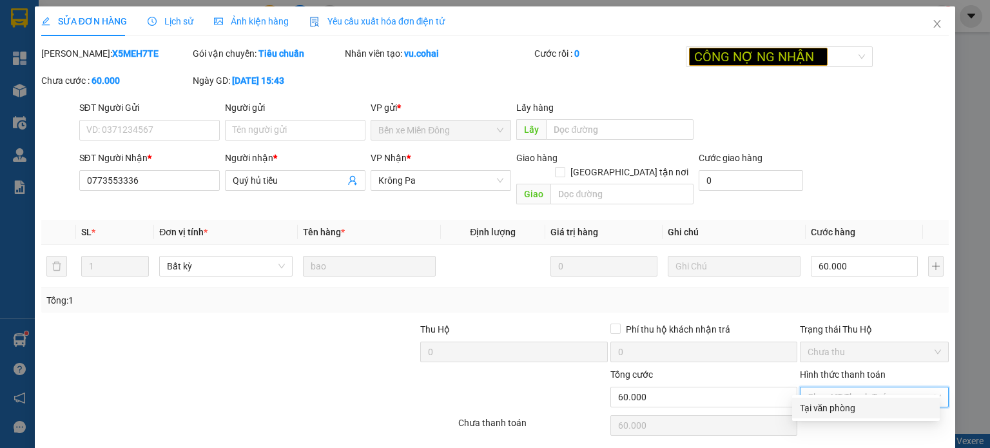
click at [828, 411] on div "Tại văn phòng" at bounding box center [866, 408] width 132 height 14
type input "0"
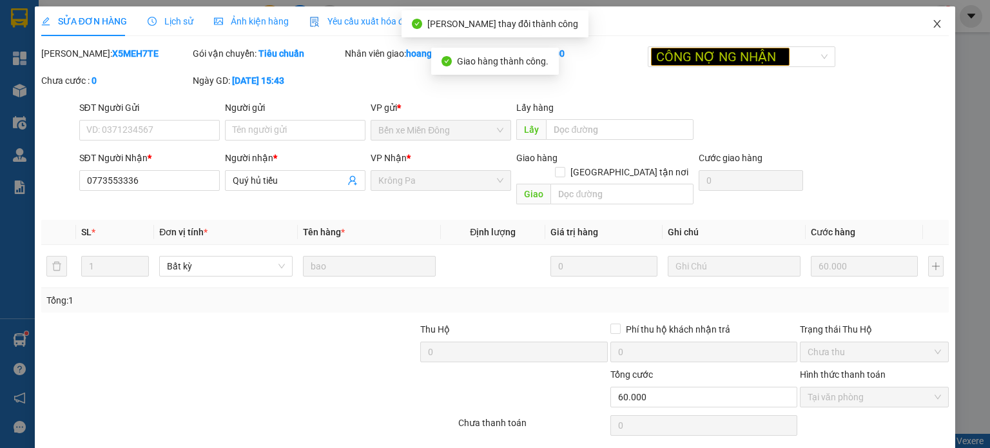
click at [929, 33] on span "Close" at bounding box center [937, 24] width 36 height 36
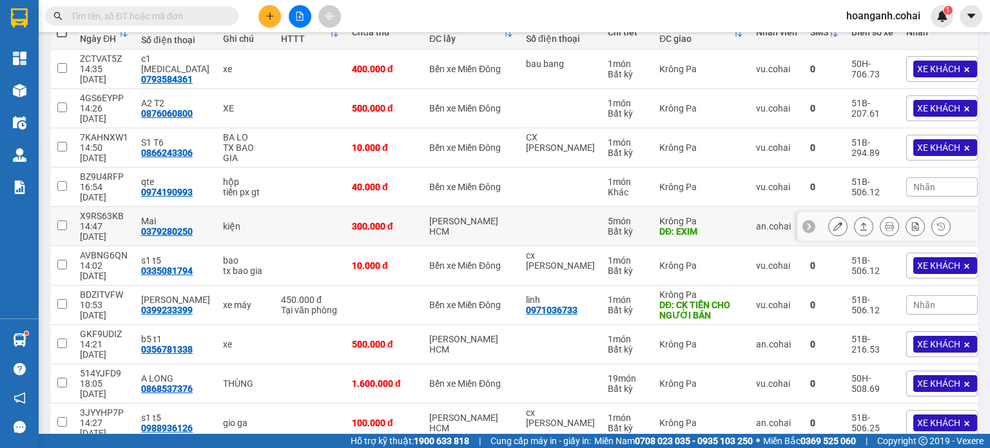
scroll to position [168, 0]
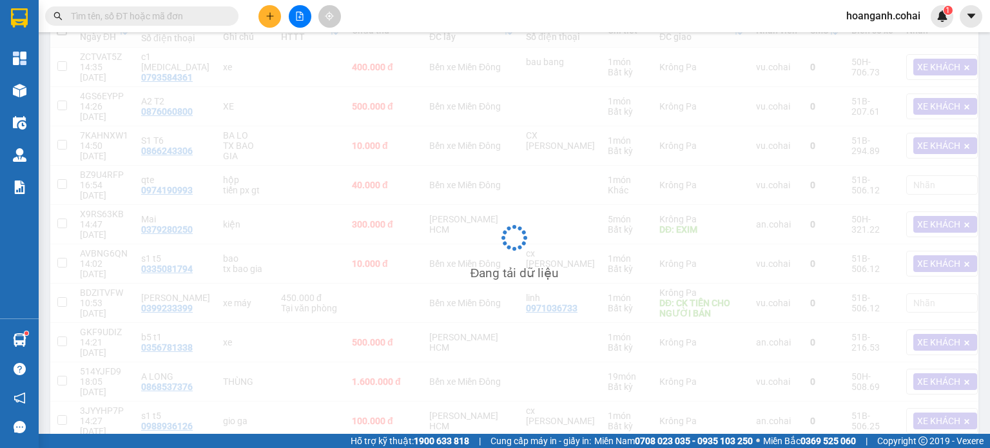
scroll to position [59, 0]
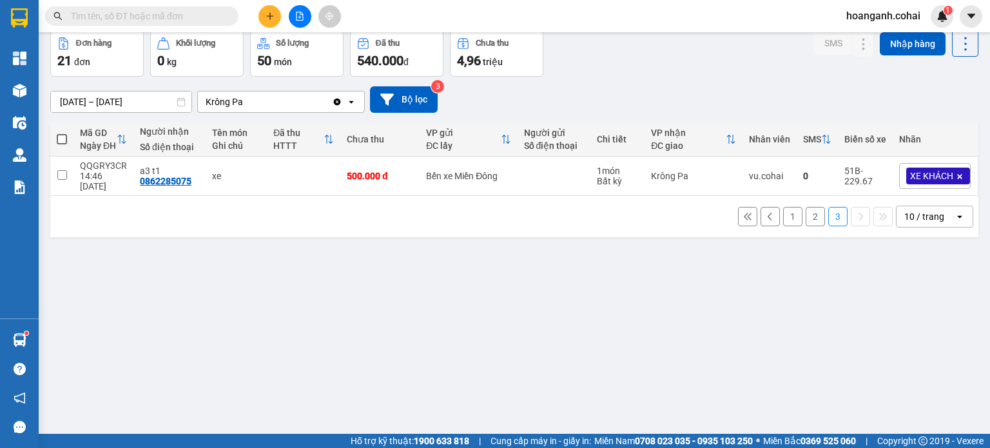
click at [783, 218] on button "1" at bounding box center [792, 216] width 19 height 19
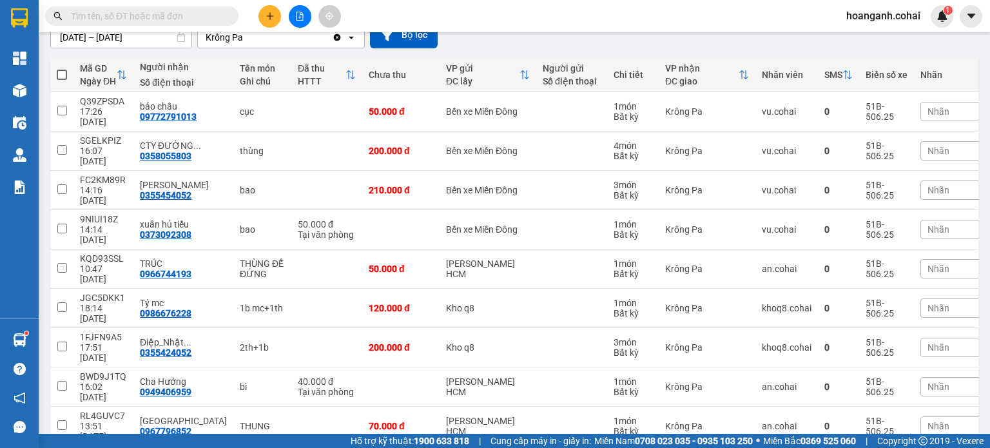
scroll to position [124, 0]
click at [829, 376] on button at bounding box center [838, 387] width 18 height 23
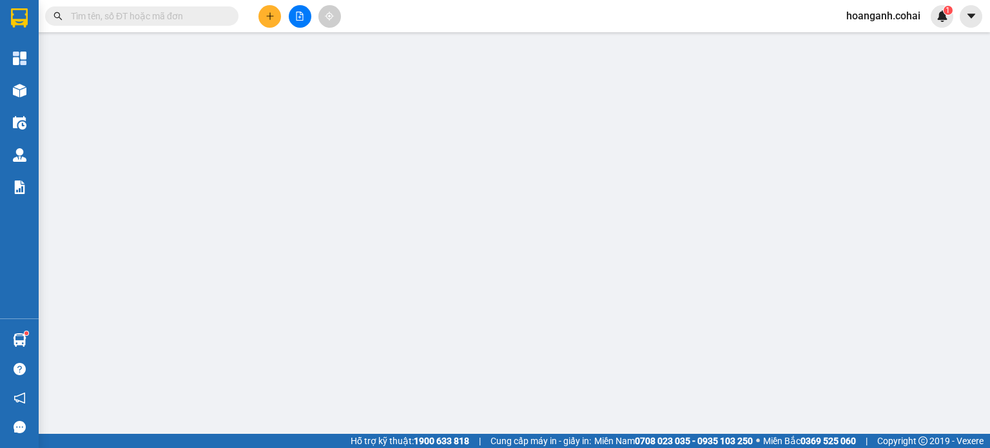
type input "0949406959"
type input "Cha Hướng"
type input "40.000"
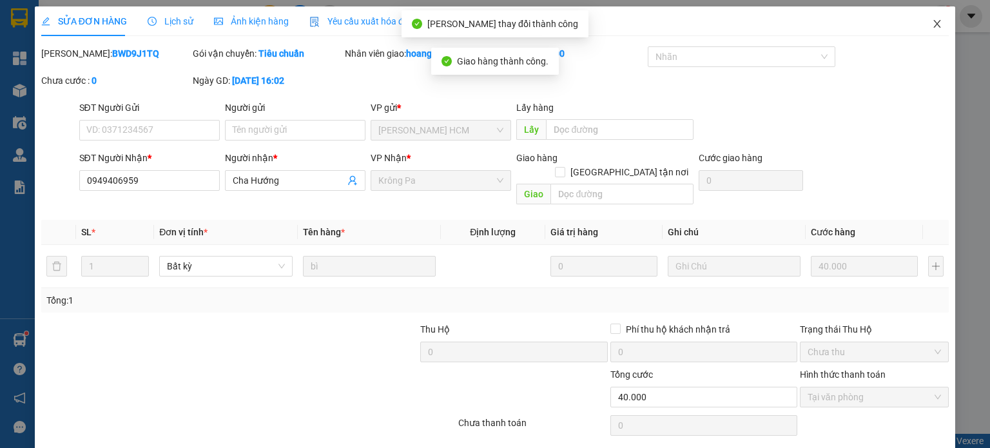
click at [920, 24] on span "Close" at bounding box center [937, 24] width 36 height 36
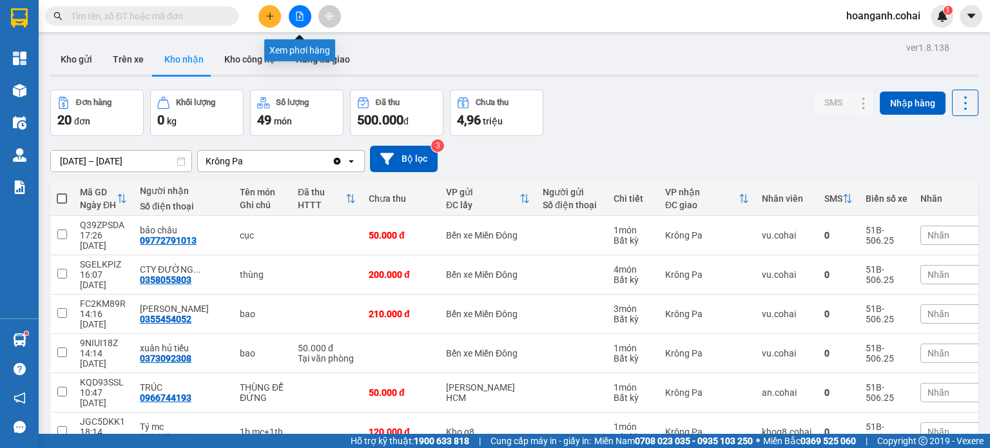
click at [304, 17] on button at bounding box center [300, 16] width 23 height 23
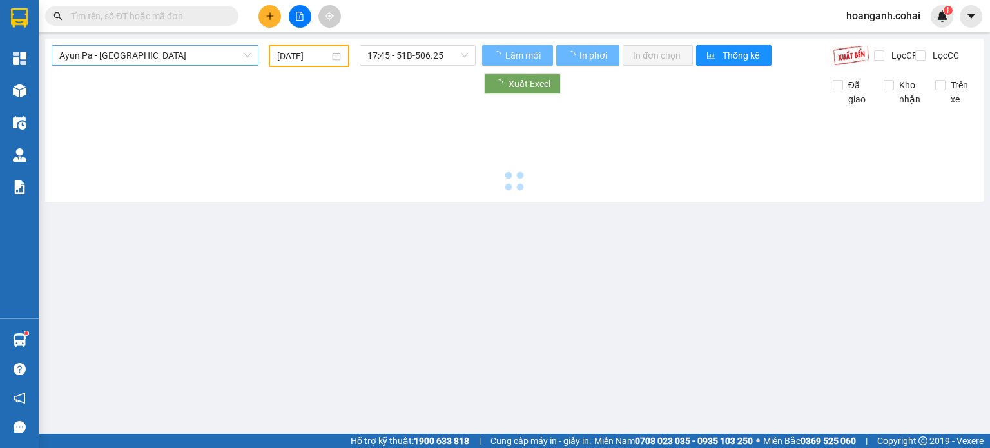
type input "[DATE]"
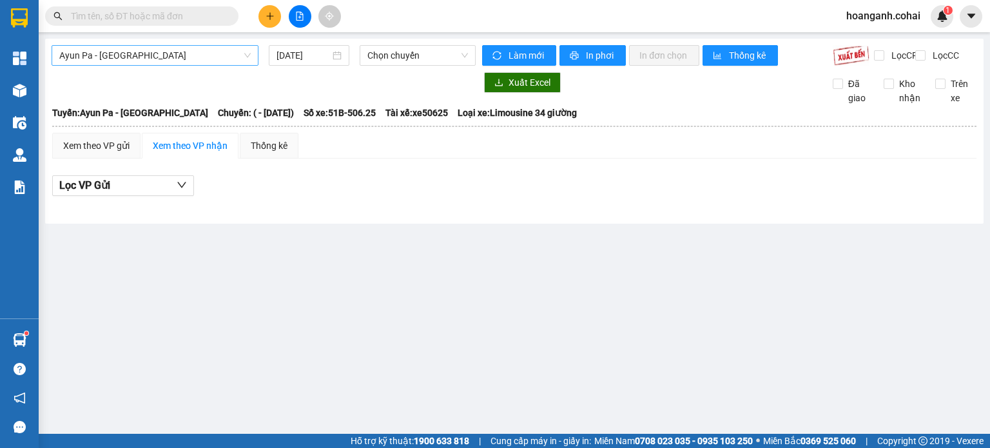
click at [200, 61] on span "Ayun Pa - [GEOGRAPHIC_DATA]" at bounding box center [154, 55] width 191 height 19
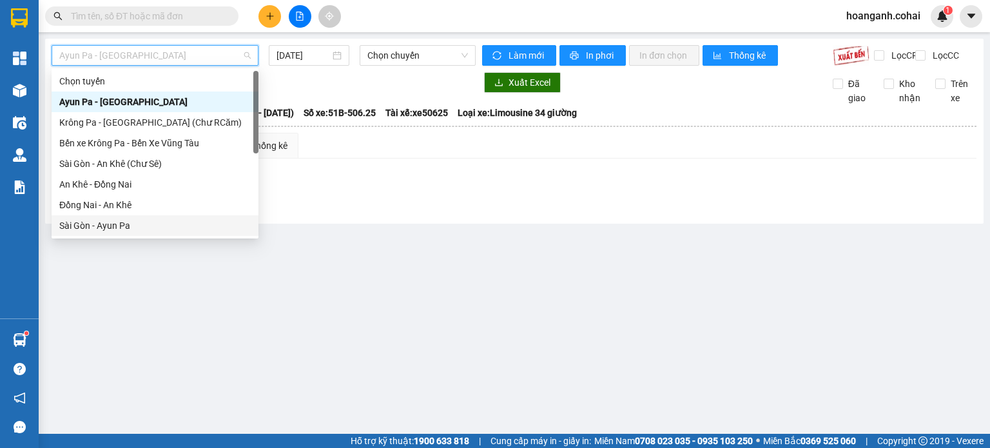
scroll to position [129, 0]
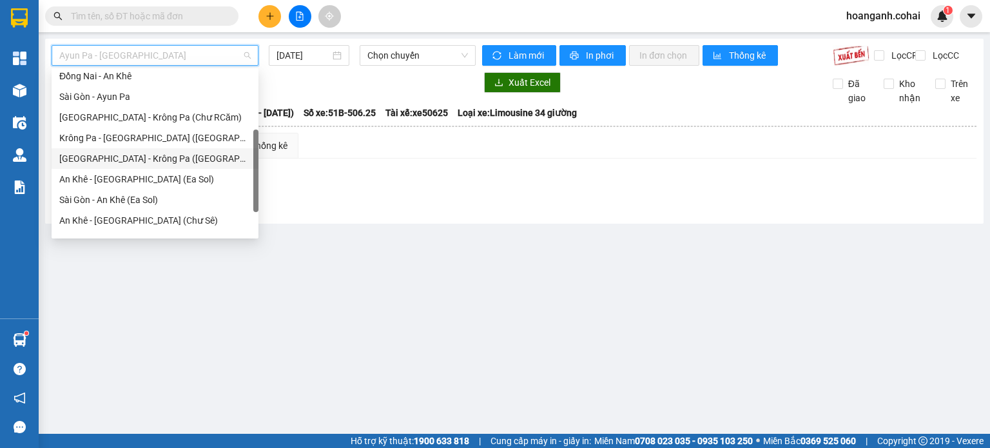
click at [146, 155] on div "[GEOGRAPHIC_DATA] - Krông Pa ([GEOGRAPHIC_DATA])" at bounding box center [154, 158] width 191 height 14
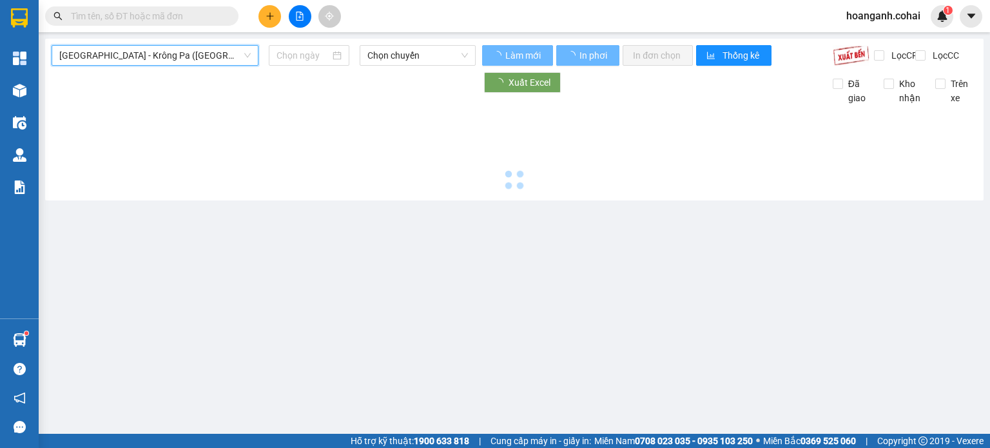
type input "[DATE]"
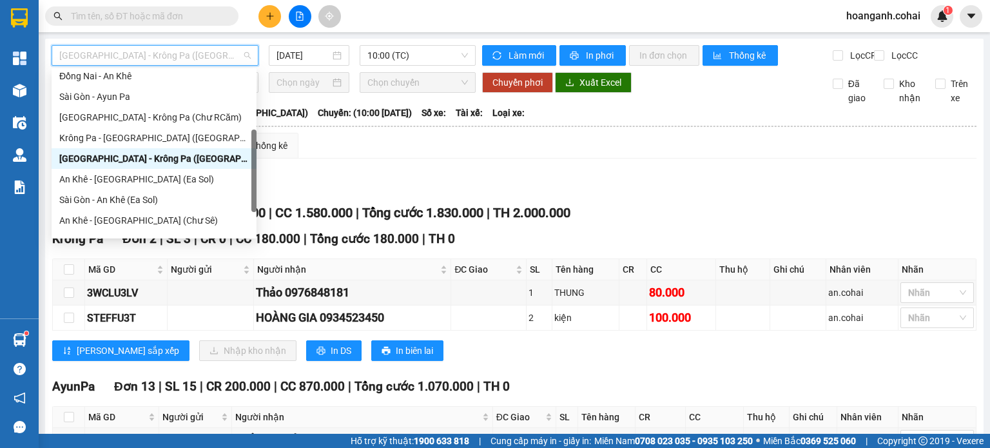
click at [209, 52] on span "[GEOGRAPHIC_DATA] - Krông Pa ([GEOGRAPHIC_DATA])" at bounding box center [154, 55] width 191 height 19
click at [155, 139] on div "Krông Pa - [GEOGRAPHIC_DATA] ([GEOGRAPHIC_DATA])" at bounding box center [153, 138] width 189 height 14
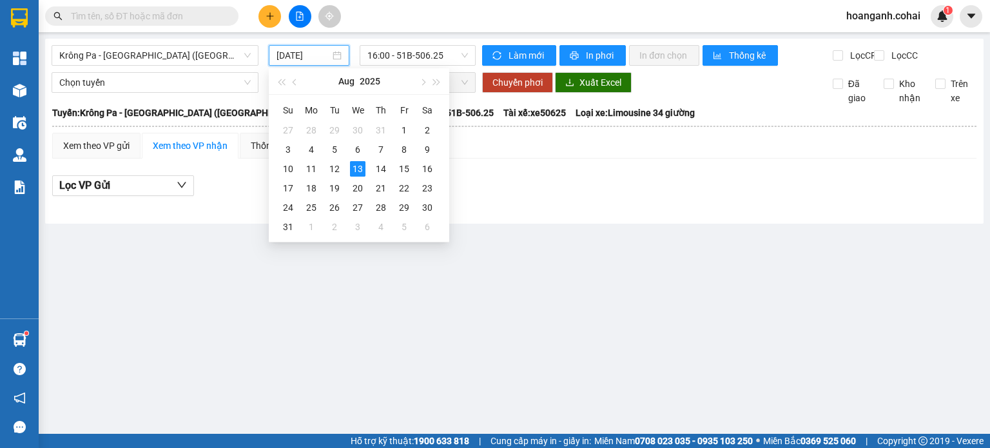
click at [282, 61] on input "[DATE]" at bounding box center [302, 55] width 53 height 14
click at [338, 169] on div "12" at bounding box center [334, 168] width 15 height 15
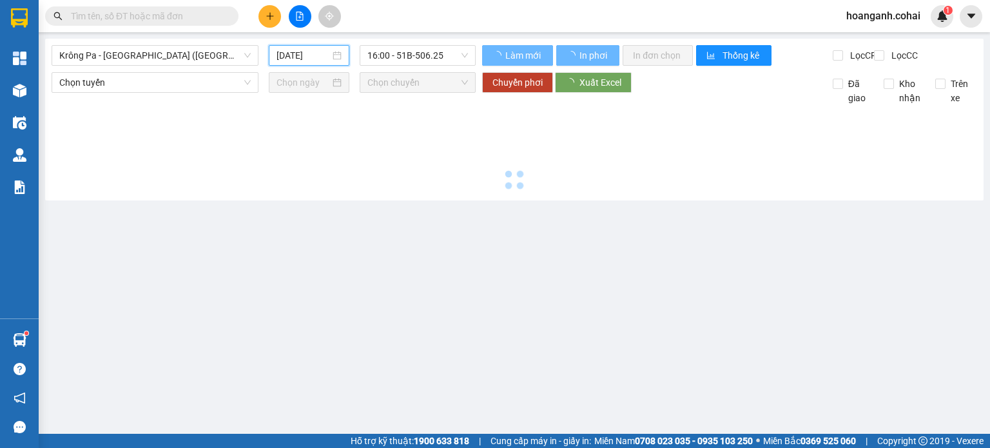
type input "[DATE]"
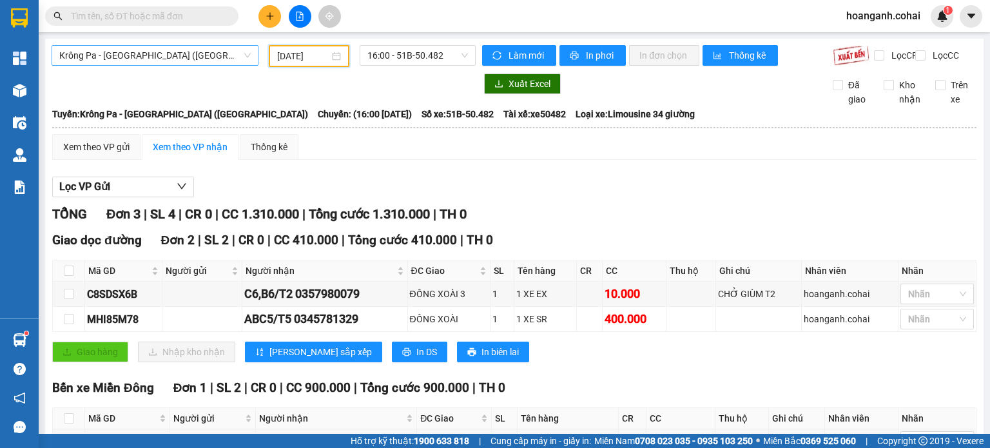
click at [187, 59] on span "Krông Pa - [GEOGRAPHIC_DATA] ([GEOGRAPHIC_DATA])" at bounding box center [154, 55] width 191 height 19
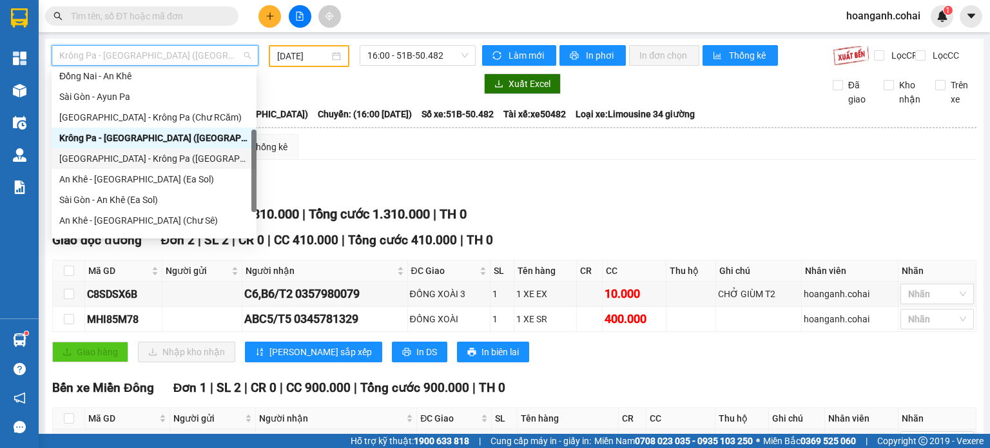
click at [178, 158] on div "[GEOGRAPHIC_DATA] - Krông Pa ([GEOGRAPHIC_DATA])" at bounding box center [153, 158] width 189 height 14
type input "[DATE]"
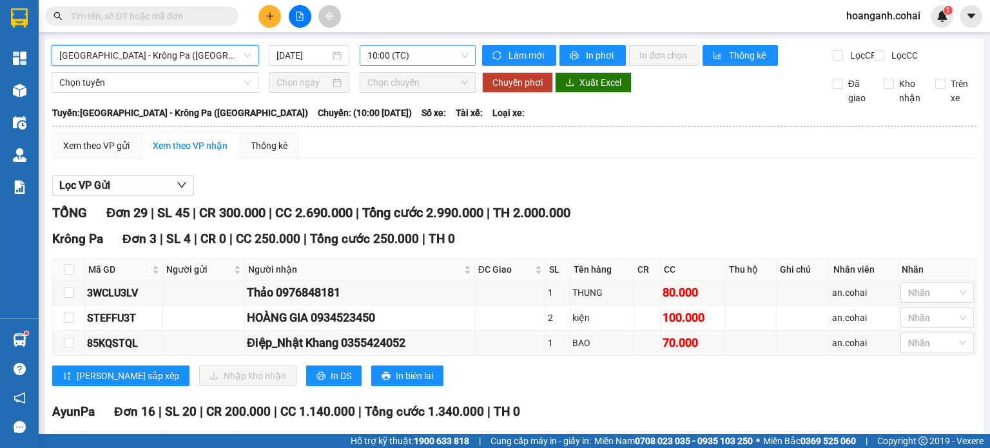
click at [428, 54] on span "10:00 (TC)" at bounding box center [417, 55] width 101 height 19
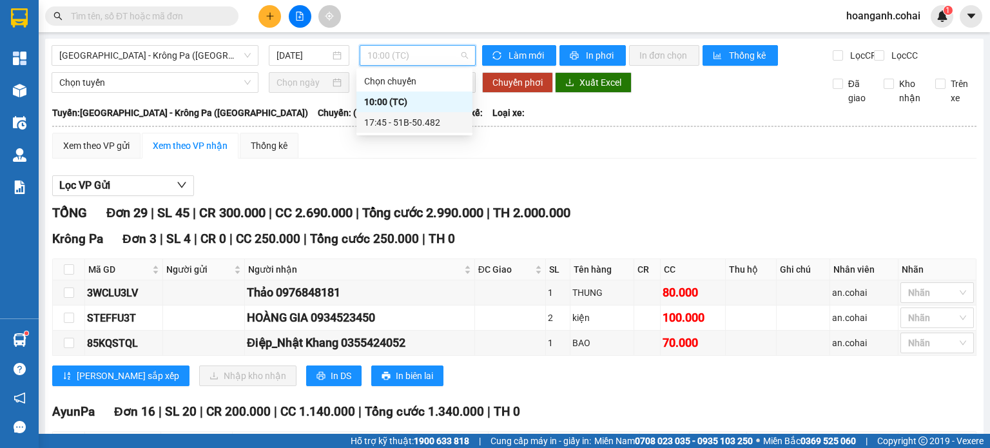
click at [418, 126] on div "17:45 - 51B-50.482" at bounding box center [414, 122] width 101 height 14
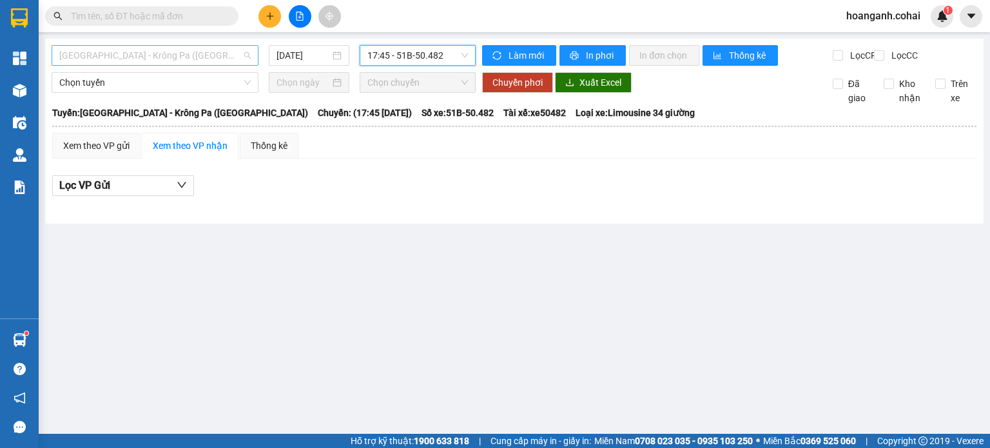
click at [242, 55] on span "[GEOGRAPHIC_DATA] - Krông Pa ([GEOGRAPHIC_DATA])" at bounding box center [154, 55] width 191 height 19
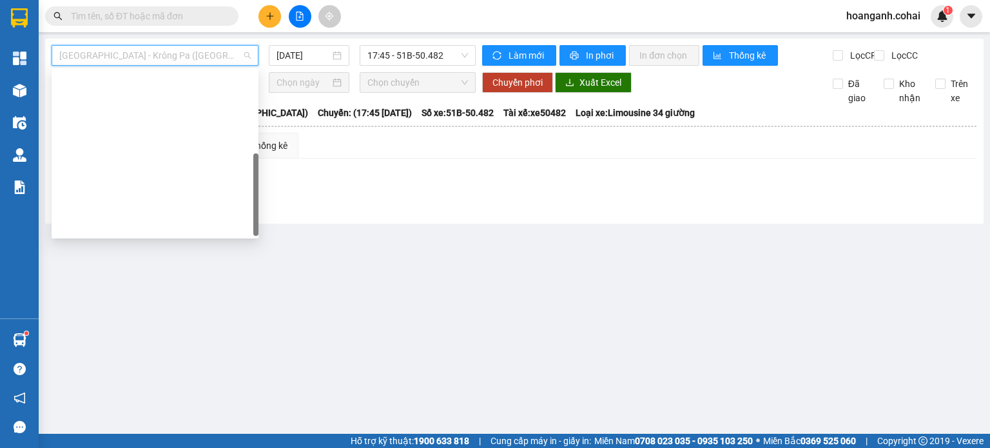
scroll to position [186, 0]
